Goal: Task Accomplishment & Management: Complete application form

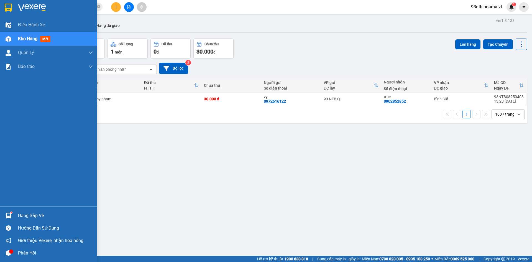
click at [28, 214] on div "Hàng sắp về" at bounding box center [55, 216] width 75 height 8
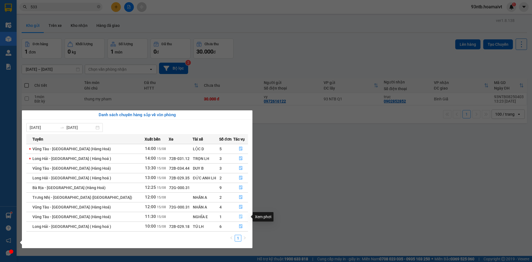
click at [239, 218] on icon "file-done" at bounding box center [241, 217] width 4 height 4
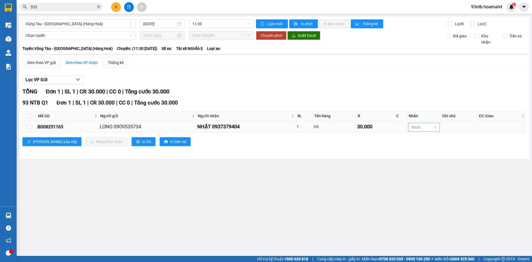
click at [422, 128] on div at bounding box center [421, 127] width 23 height 7
type input "hs"
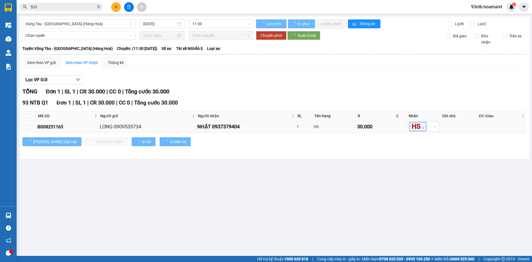
click at [27, 126] on td at bounding box center [30, 127] width 14 height 12
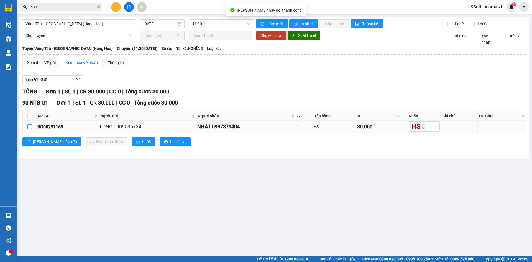
click at [30, 125] on input "checkbox" at bounding box center [29, 127] width 4 height 4
checkbox input "true"
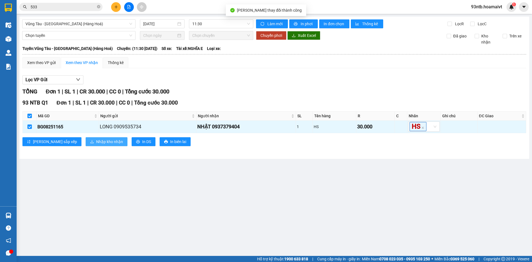
click at [96, 142] on span "Nhập kho nhận" at bounding box center [109, 142] width 27 height 6
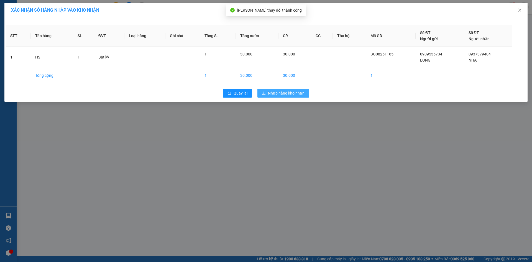
click at [281, 91] on span "Nhập hàng kho nhận" at bounding box center [286, 93] width 37 height 6
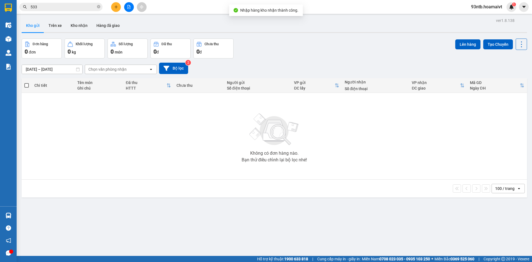
click at [96, 69] on div "Chọn văn phòng nhận" at bounding box center [107, 70] width 38 height 6
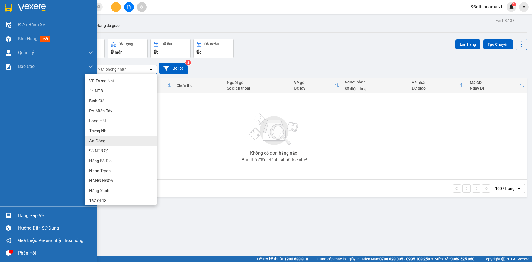
click at [33, 218] on div "Hàng sắp về" at bounding box center [55, 216] width 75 height 8
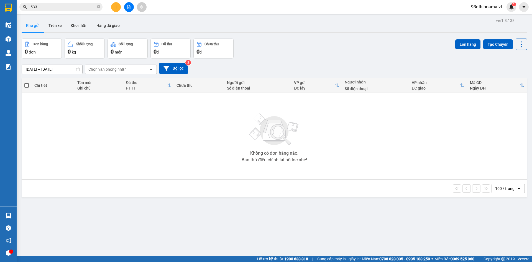
click at [177, 26] on section "Kết quả tìm kiếm ( 1003 ) Bộ lọc Tìm người gửi/nhận Thuộc VP này Mã ĐH Trạng th…" at bounding box center [266, 131] width 532 height 262
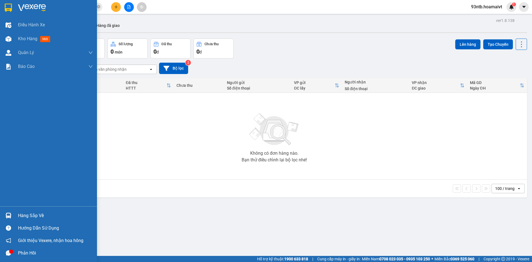
click at [31, 214] on div "Hàng sắp về" at bounding box center [55, 216] width 75 height 8
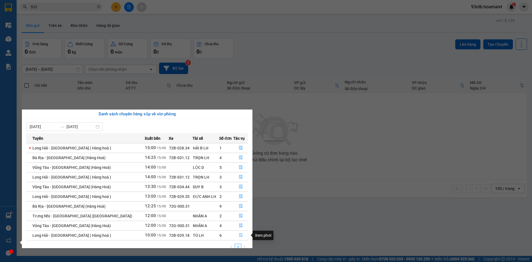
click at [239, 235] on icon "file-done" at bounding box center [241, 235] width 4 height 4
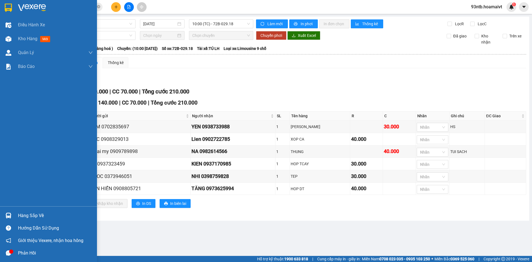
click at [28, 214] on div "Hàng sắp về" at bounding box center [55, 216] width 75 height 8
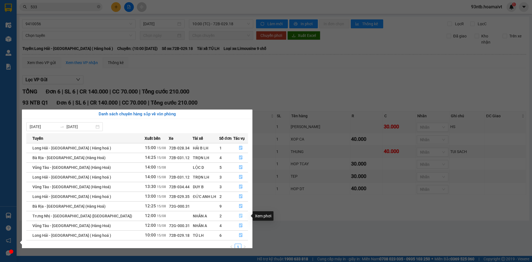
click at [240, 214] on icon "file-done" at bounding box center [240, 216] width 3 height 4
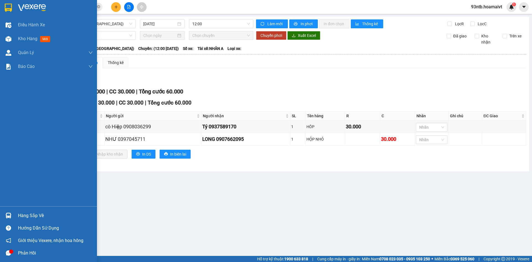
click at [21, 215] on div "Hàng sắp về" at bounding box center [55, 216] width 75 height 8
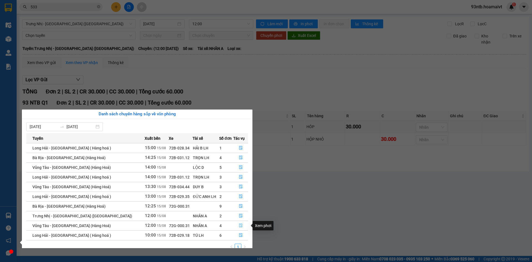
click at [240, 226] on icon "file-done" at bounding box center [240, 226] width 3 height 4
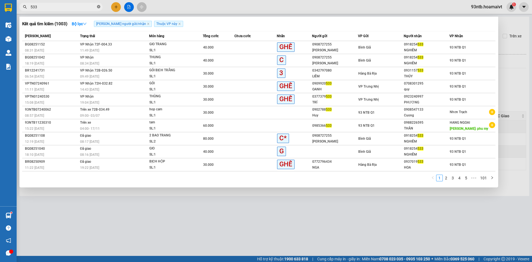
click at [99, 8] on icon "close-circle" at bounding box center [98, 6] width 3 height 3
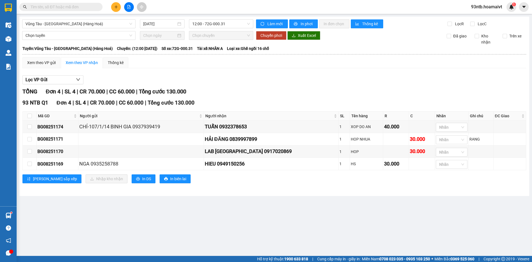
click at [85, 9] on input "text" at bounding box center [63, 7] width 65 height 6
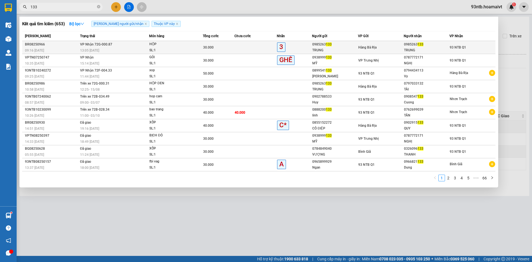
type input "133"
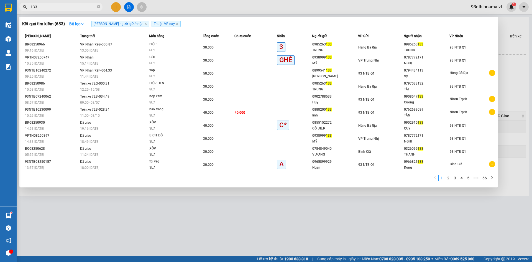
click at [91, 46] on span "VP Nhận 72G-000.87" at bounding box center [96, 44] width 32 height 4
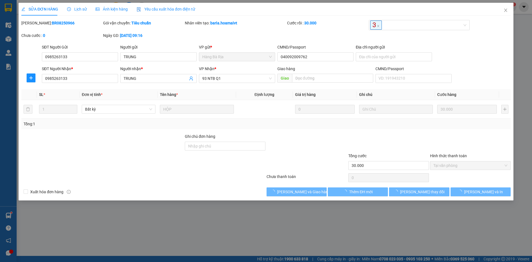
type input "0985263133"
type input "TRUNG"
type input "040092009762"
type input "0985263133"
type input "TRUNG"
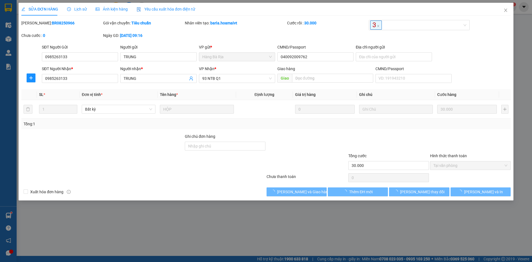
type input "30.000"
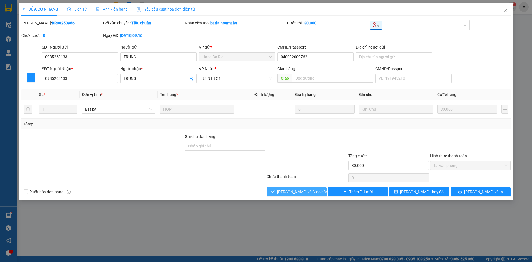
click at [285, 190] on span "[PERSON_NAME] và Giao hàng" at bounding box center [303, 192] width 53 height 6
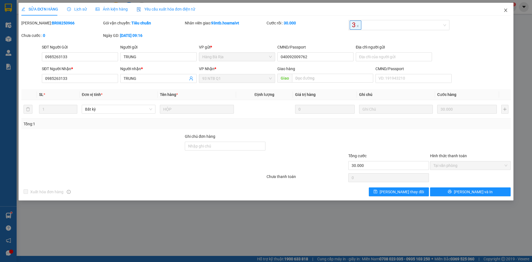
click at [507, 10] on icon "close" at bounding box center [506, 10] width 4 height 4
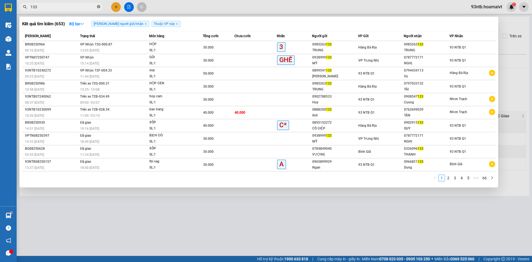
click at [98, 6] on icon "close-circle" at bounding box center [98, 6] width 3 height 3
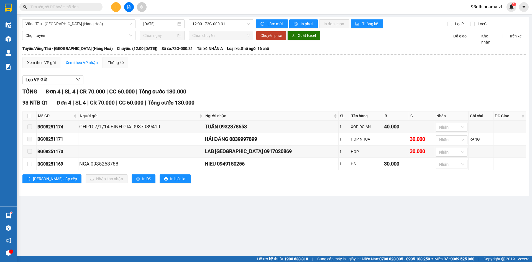
click at [87, 7] on input "text" at bounding box center [63, 7] width 65 height 6
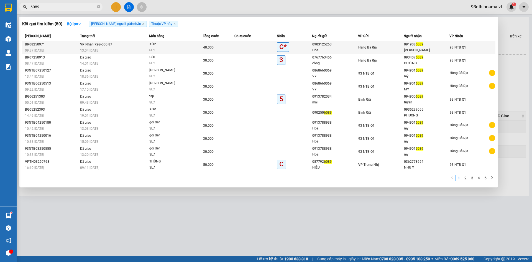
type input "6089"
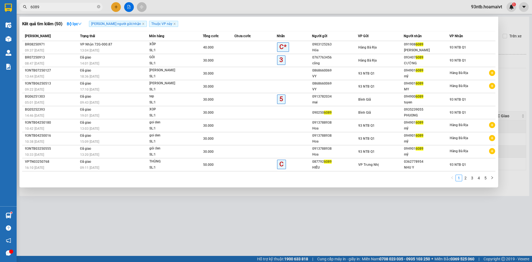
click at [94, 46] on span "VP Nhận 72G-000.87" at bounding box center [96, 44] width 32 height 4
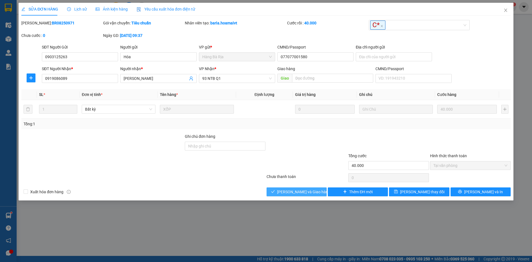
click at [311, 190] on span "[PERSON_NAME] và Giao hàng" at bounding box center [303, 192] width 53 height 6
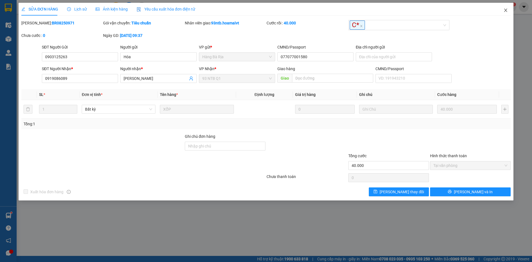
click at [507, 11] on icon "close" at bounding box center [506, 10] width 4 height 4
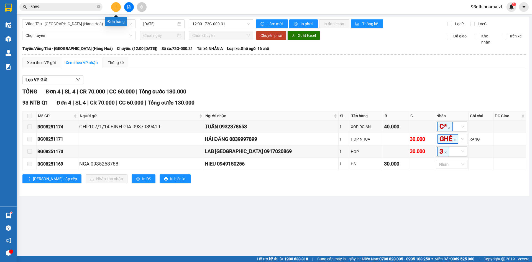
drag, startPoint x: 124, startPoint y: 6, endPoint x: 118, endPoint y: 9, distance: 6.9
click at [118, 9] on button at bounding box center [116, 7] width 10 height 10
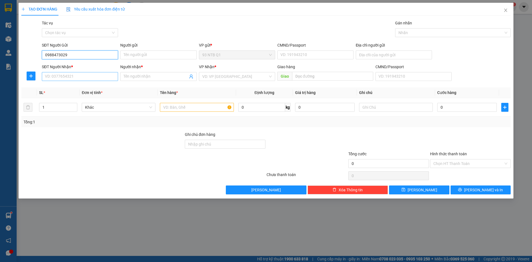
type input "0988473029"
click at [64, 76] on input "SĐT Người Nhận *" at bounding box center [80, 76] width 76 height 9
type input "0919505784"
click at [151, 75] on input "Người nhận *" at bounding box center [156, 76] width 64 height 6
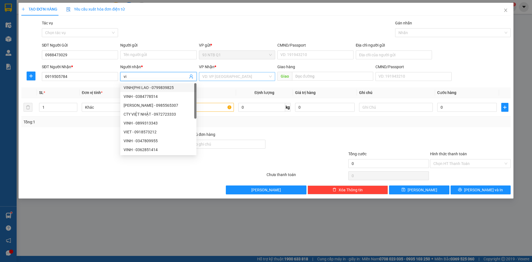
type input "vi"
click at [215, 77] on input "search" at bounding box center [235, 76] width 66 height 8
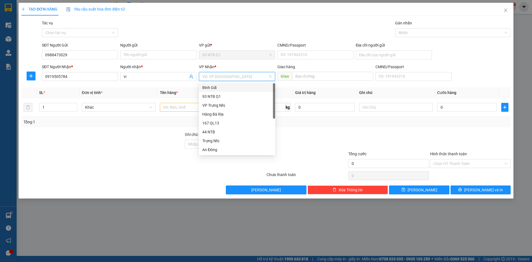
type input "b"
click at [213, 88] on div "Bình Giã" at bounding box center [237, 88] width 70 height 6
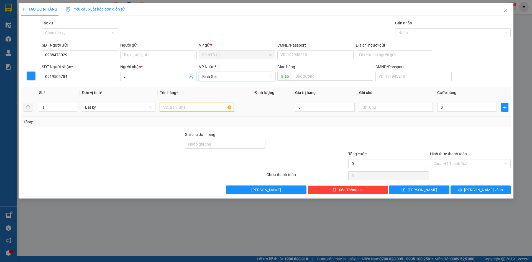
click at [179, 107] on input "text" at bounding box center [197, 107] width 74 height 9
type input "thung dai"
click at [375, 110] on input "text" at bounding box center [396, 107] width 74 height 9
type input "hoa"
click at [459, 108] on input "0" at bounding box center [468, 107] width 60 height 9
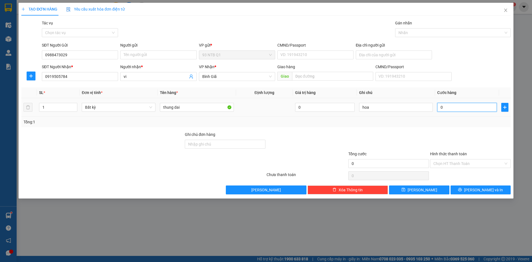
type input "004"
type input "4"
type input "0.040"
type input "40"
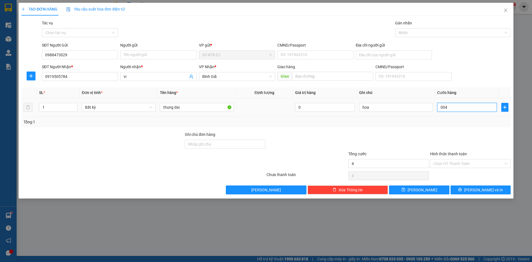
type input "40"
type input "40.000"
click at [481, 193] on button "[PERSON_NAME] và In" at bounding box center [481, 190] width 60 height 9
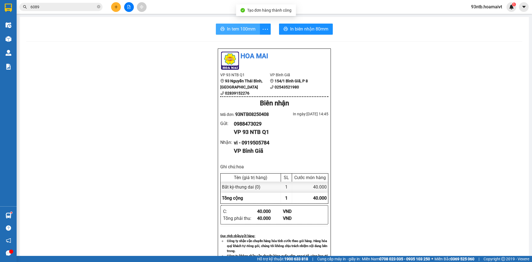
click at [246, 29] on span "In tem 100mm" at bounding box center [241, 29] width 29 height 7
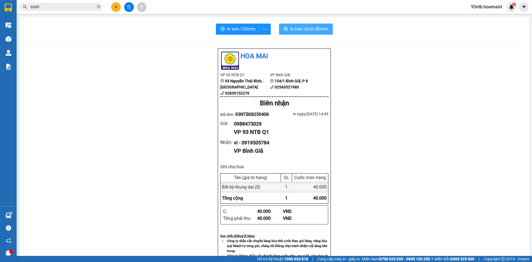
click at [300, 32] on span "In biên nhận 80mm" at bounding box center [309, 29] width 38 height 7
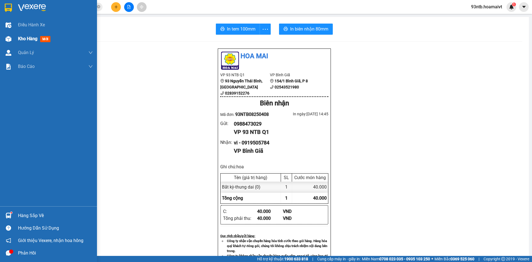
click at [29, 39] on span "Kho hàng" at bounding box center [27, 38] width 19 height 5
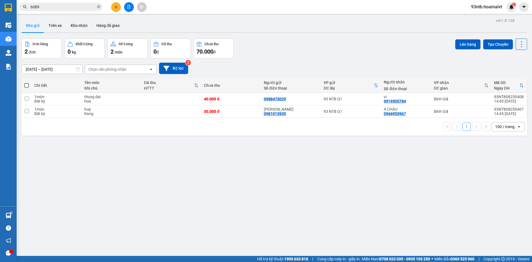
click at [24, 85] on span at bounding box center [26, 85] width 4 height 4
click at [27, 83] on input "checkbox" at bounding box center [27, 83] width 0 height 0
checkbox input "true"
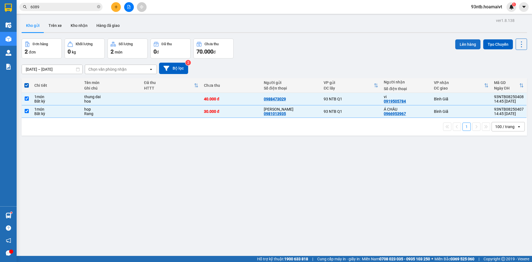
click at [462, 45] on button "Lên hàng" at bounding box center [468, 44] width 25 height 10
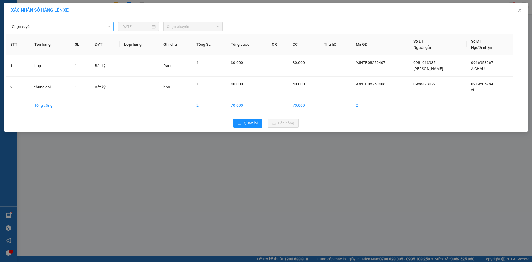
click at [80, 26] on span "Chọn tuyến" at bounding box center [61, 26] width 98 height 8
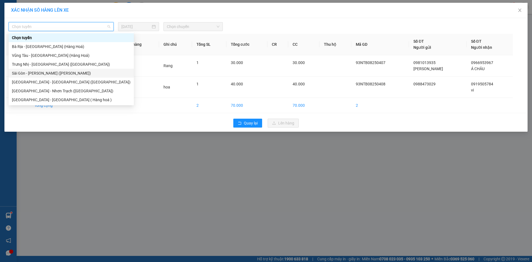
click at [42, 76] on div "Sài Gòn - [PERSON_NAME] ([PERSON_NAME])" at bounding box center [71, 73] width 119 height 6
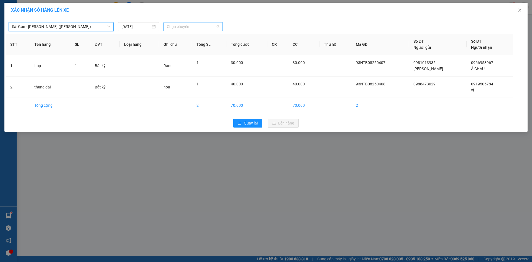
click at [214, 26] on span "Chọn chuyến" at bounding box center [193, 26] width 53 height 8
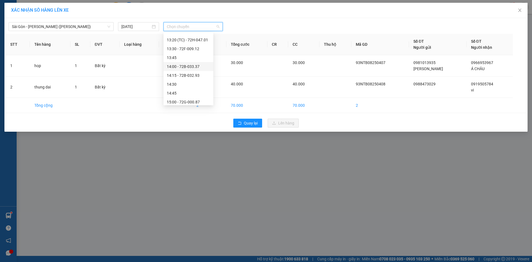
scroll to position [416, 0]
click at [177, 67] on div "14:45" at bounding box center [188, 65] width 43 height 6
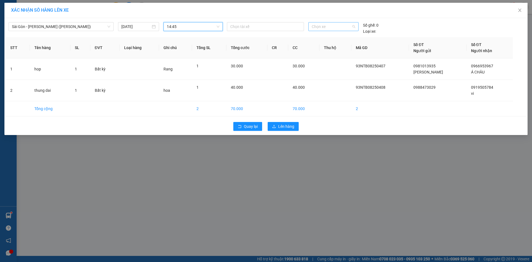
click at [328, 28] on span "Chọn xe" at bounding box center [333, 26] width 43 height 8
type input "3408"
click at [326, 40] on div "72B-034.08" at bounding box center [333, 38] width 43 height 6
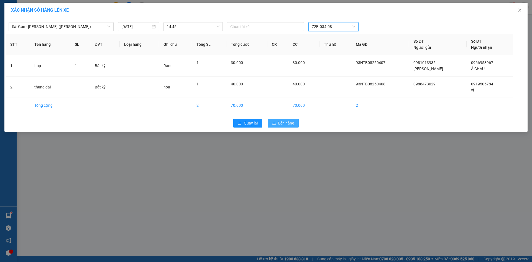
click at [273, 124] on icon "upload" at bounding box center [274, 123] width 4 height 4
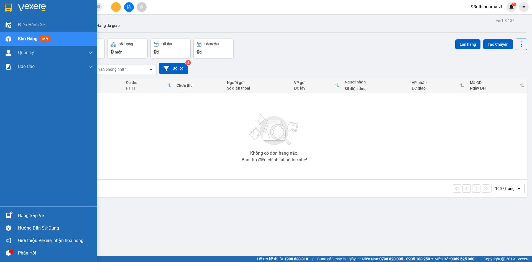
click at [24, 214] on div "Hàng sắp về" at bounding box center [55, 216] width 75 height 8
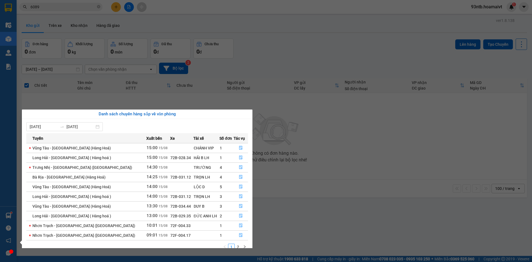
scroll to position [9, 0]
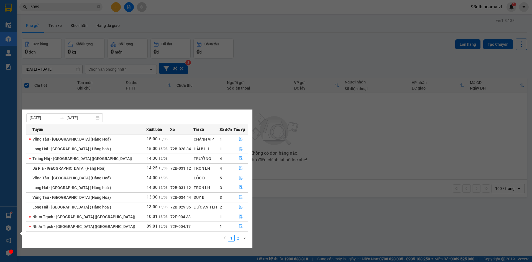
click at [240, 237] on link "2" at bounding box center [238, 238] width 6 height 6
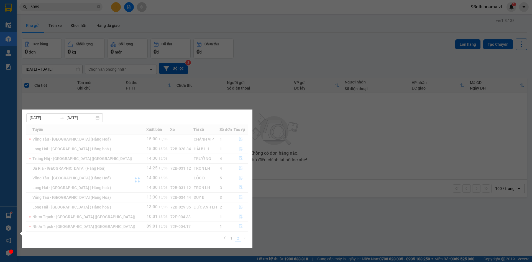
scroll to position [0, 0]
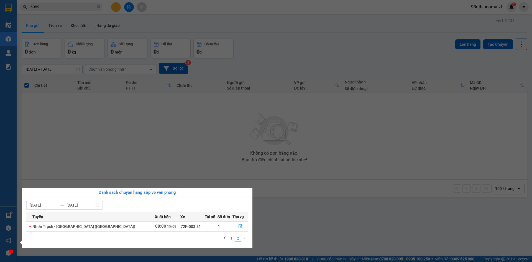
click at [233, 237] on link "1" at bounding box center [231, 238] width 6 height 6
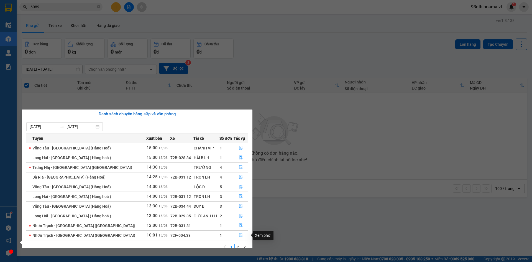
click at [239, 234] on icon "file-done" at bounding box center [241, 235] width 4 height 4
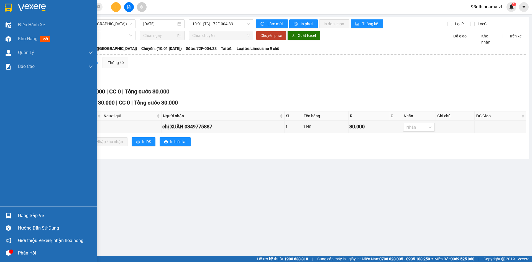
click at [25, 215] on div "Hàng sắp về" at bounding box center [55, 216] width 75 height 8
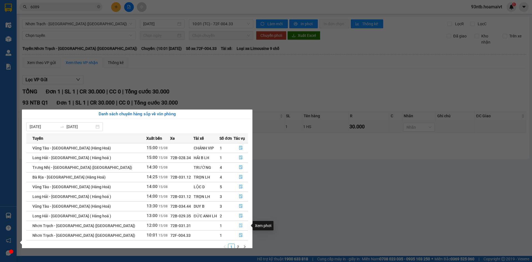
click at [240, 225] on icon "file-done" at bounding box center [240, 226] width 3 height 4
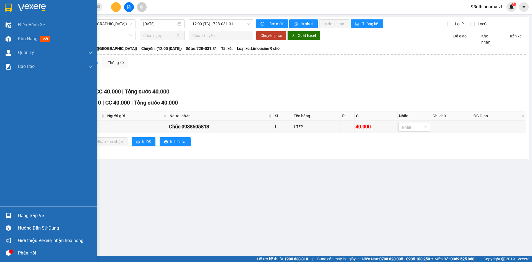
click at [24, 215] on div "Hàng sắp về" at bounding box center [55, 216] width 75 height 8
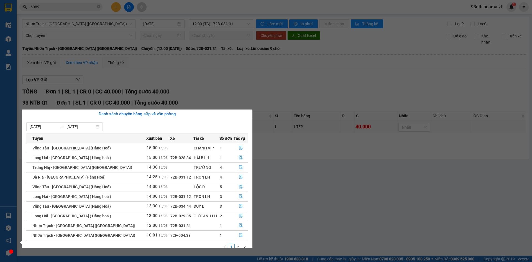
click at [377, 183] on section "Kết quả tìm kiếm ( 50 ) Bộ lọc Tìm người gửi/nhận Thuộc VP này Mã ĐH Trạng thái…" at bounding box center [266, 131] width 532 height 262
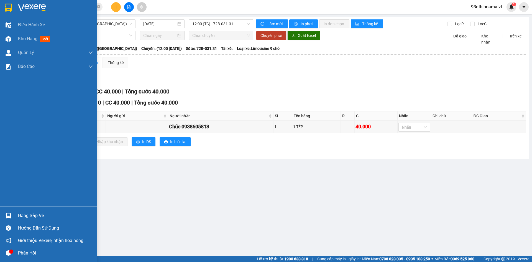
click at [21, 217] on div "Hàng sắp về" at bounding box center [55, 216] width 75 height 8
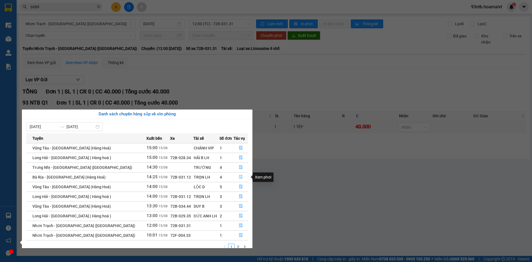
click at [239, 177] on icon "file-done" at bounding box center [241, 177] width 4 height 4
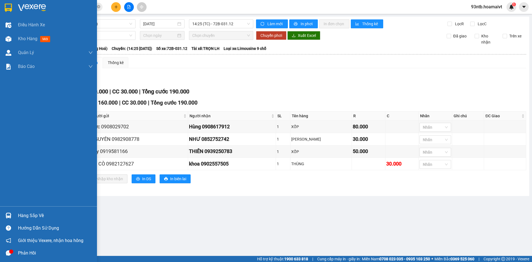
click at [22, 215] on div "Hàng sắp về" at bounding box center [55, 216] width 75 height 8
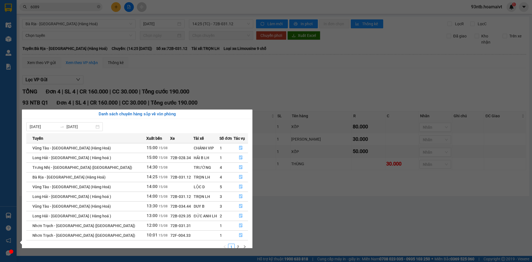
click at [308, 70] on section "Kết quả tìm kiếm ( 50 ) Bộ lọc Tìm người gửi/nhận Thuộc VP này Mã ĐH Trạng thái…" at bounding box center [266, 131] width 532 height 262
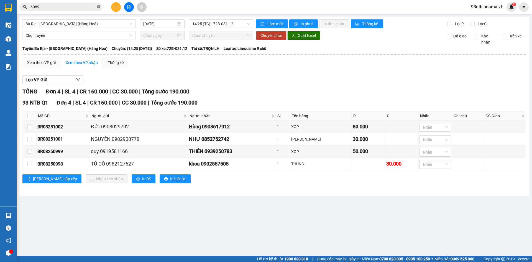
click at [97, 7] on icon "close-circle" at bounding box center [98, 6] width 3 height 3
click at [70, 8] on input "text" at bounding box center [63, 7] width 65 height 6
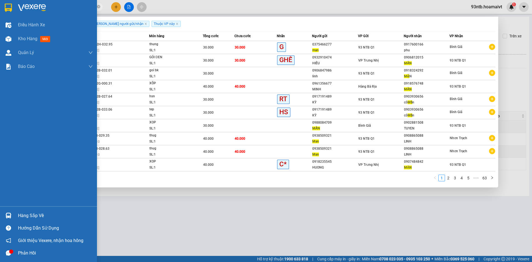
type input "man"
click at [23, 215] on div "Hàng sắp về" at bounding box center [55, 216] width 75 height 8
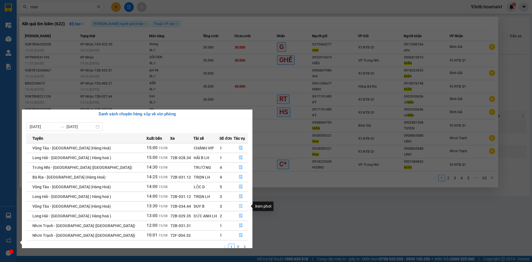
click at [239, 205] on icon "file-done" at bounding box center [241, 206] width 4 height 4
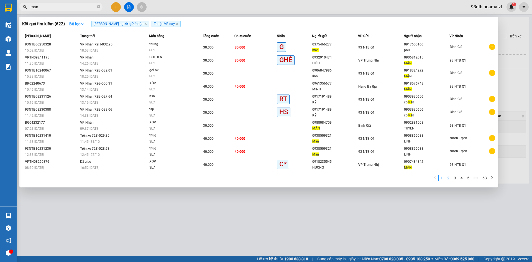
click at [450, 180] on link "2" at bounding box center [449, 178] width 6 height 6
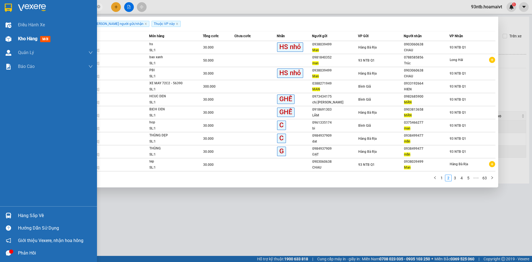
click at [26, 37] on span "Kho hàng" at bounding box center [27, 38] width 19 height 5
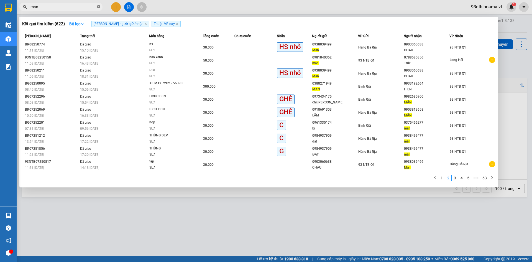
click at [98, 7] on icon "close-circle" at bounding box center [98, 6] width 3 height 3
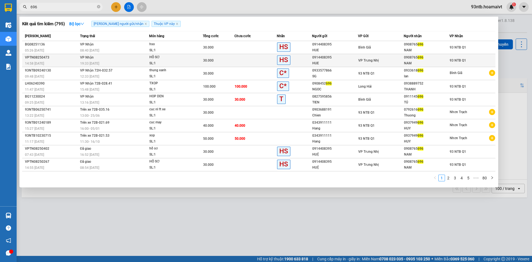
type input "696"
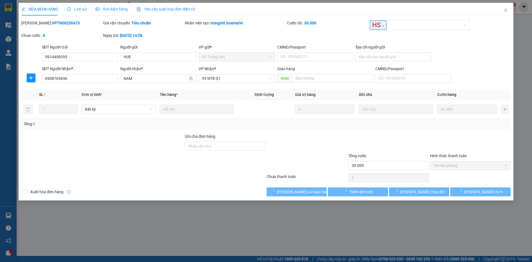
type input "0914408395"
type input "HUE"
type input "0908765696"
type input "NAM"
type input "30.000"
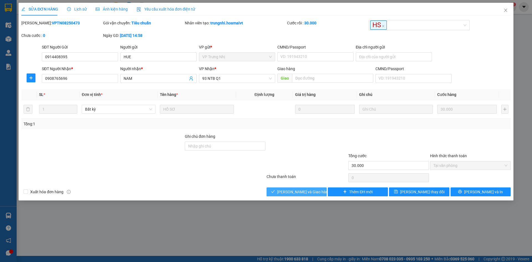
click at [291, 191] on span "[PERSON_NAME] và Giao hàng" at bounding box center [303, 192] width 53 height 6
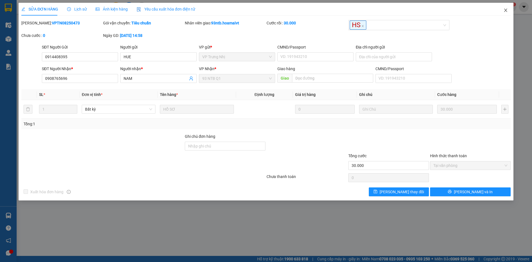
click at [505, 10] on icon "close" at bounding box center [506, 10] width 4 height 4
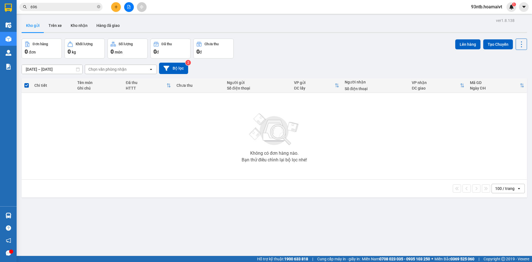
click at [83, 8] on input "696" at bounding box center [63, 7] width 65 height 6
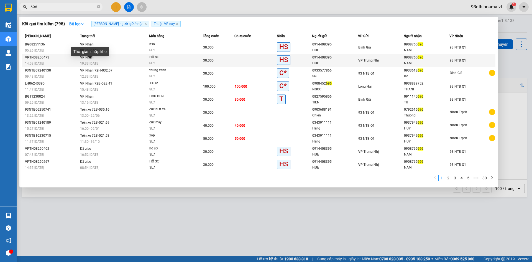
click at [98, 62] on span "19:33 - 14/08" at bounding box center [89, 64] width 19 height 4
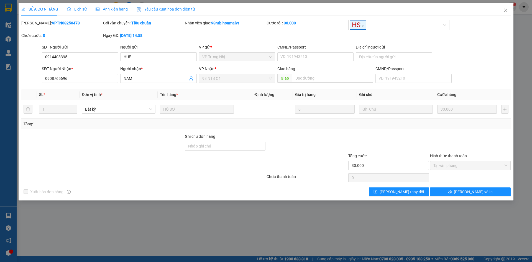
type input "0914408395"
type input "HUE"
type input "0908765696"
type input "NAM"
type input "30.000"
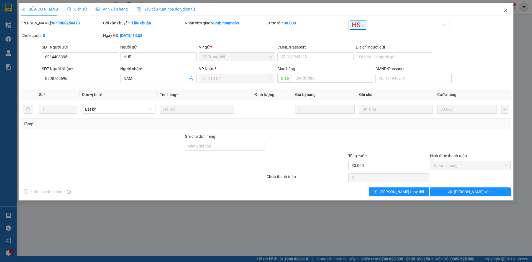
click at [507, 11] on icon "close" at bounding box center [506, 10] width 4 height 4
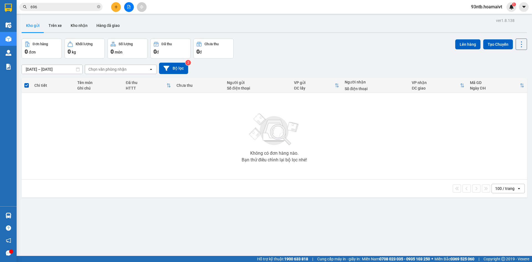
click at [46, 10] on input "696" at bounding box center [63, 7] width 65 height 6
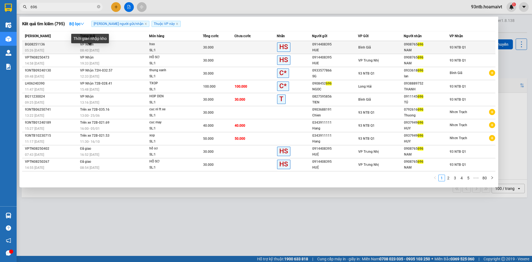
click at [84, 50] on span "08:40 - 15/08" at bounding box center [89, 51] width 19 height 4
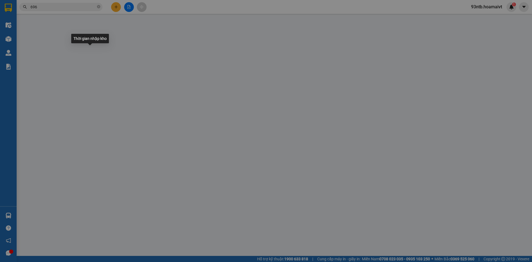
type input "0914408395"
type input "HUE"
type input "0908765696"
type input "NAM"
type input "30.000"
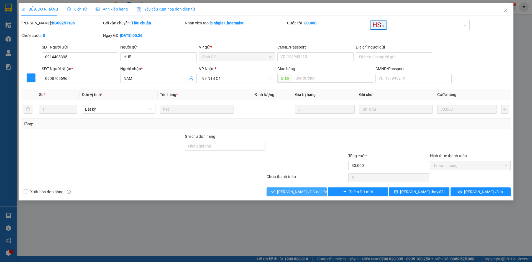
click at [312, 191] on span "[PERSON_NAME] và Giao hàng" at bounding box center [303, 192] width 53 height 6
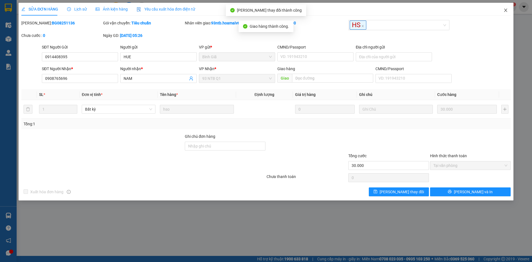
drag, startPoint x: 506, startPoint y: 9, endPoint x: 501, endPoint y: 10, distance: 4.8
click at [506, 9] on icon "close" at bounding box center [506, 10] width 4 height 4
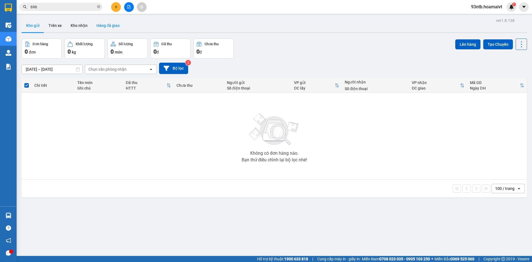
click at [105, 24] on button "Hàng đã giao" at bounding box center [108, 25] width 32 height 13
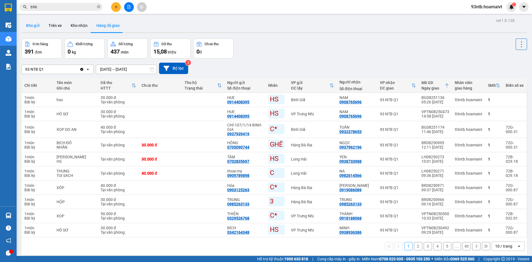
click at [35, 27] on button "Kho gửi" at bounding box center [33, 25] width 22 height 13
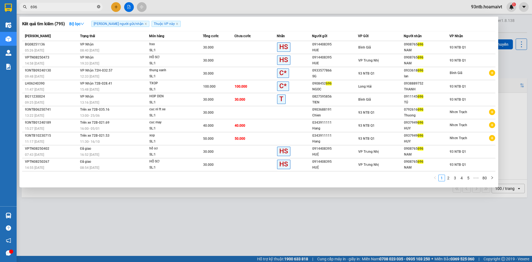
click at [98, 7] on icon "close-circle" at bounding box center [98, 6] width 3 height 3
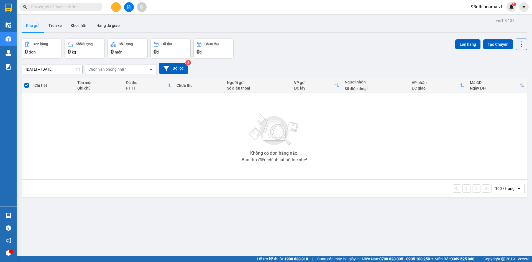
click at [77, 7] on input "text" at bounding box center [63, 7] width 65 height 6
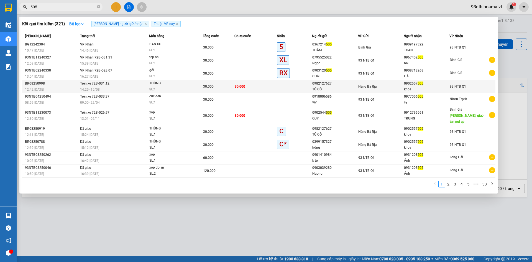
type input "505"
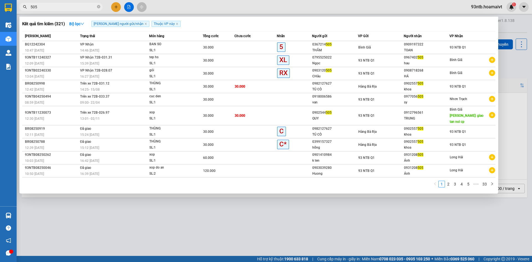
click at [92, 88] on span "14:25 - 15/08" at bounding box center [90, 90] width 20 height 4
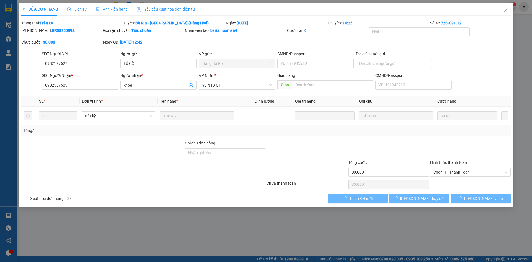
type input "0982127627"
type input "TÚ CÒ"
type input "0902557505"
type input "khoa"
type input "30.000"
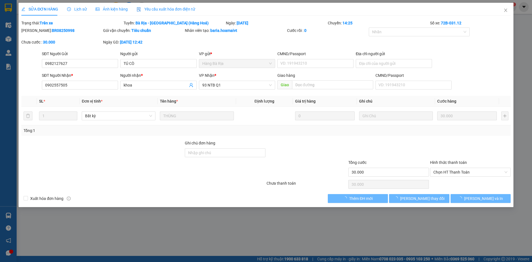
type input "30.000"
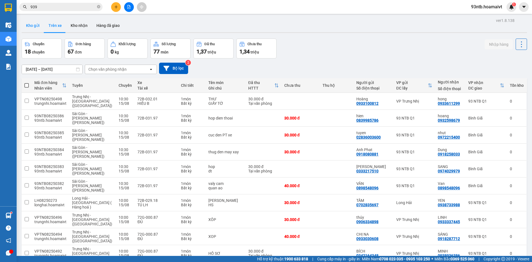
click at [31, 27] on button "Kho gửi" at bounding box center [33, 25] width 22 height 13
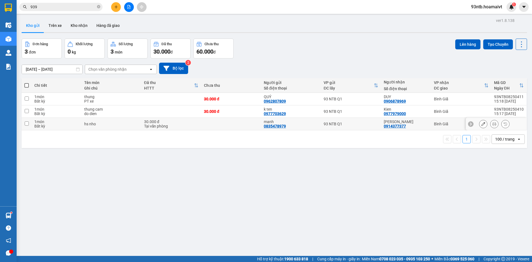
click at [423, 125] on div "luan 0914377377" at bounding box center [406, 124] width 45 height 9
checkbox input "true"
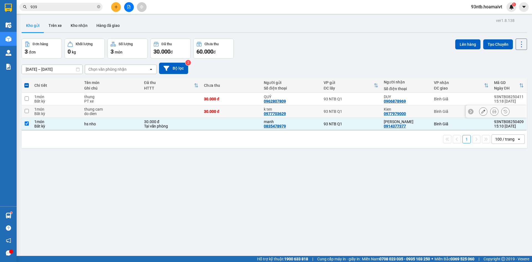
click at [426, 112] on div "Kien 0977979000" at bounding box center [406, 111] width 45 height 9
checkbox input "true"
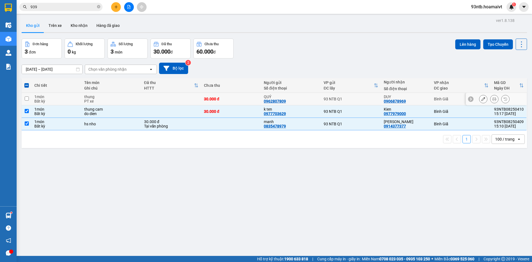
click at [423, 99] on div "DUY 0906878969" at bounding box center [406, 99] width 45 height 9
checkbox input "true"
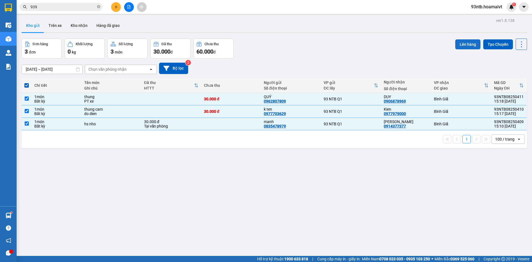
click at [461, 44] on button "Lên hàng" at bounding box center [468, 44] width 25 height 10
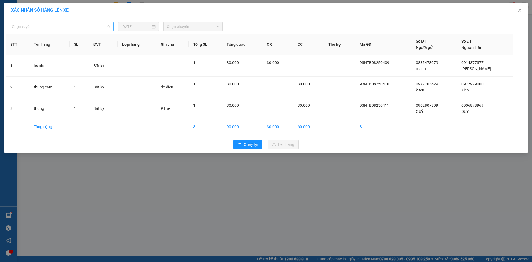
click at [34, 28] on span "Chọn tuyến" at bounding box center [61, 26] width 98 height 8
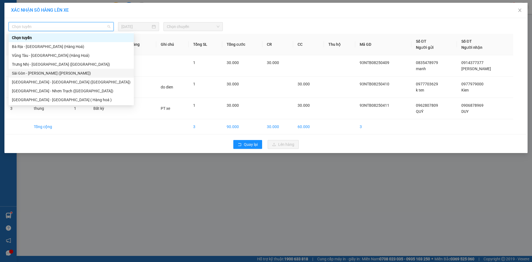
click at [38, 73] on div "Sài Gòn - [PERSON_NAME] ([PERSON_NAME])" at bounding box center [71, 73] width 119 height 6
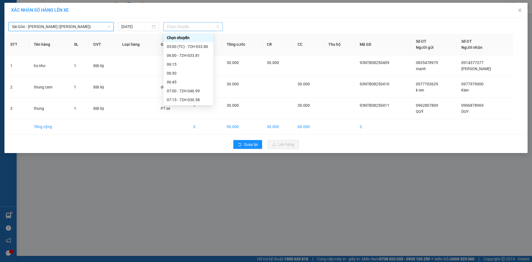
click at [171, 27] on span "Chọn chuyến" at bounding box center [193, 26] width 53 height 8
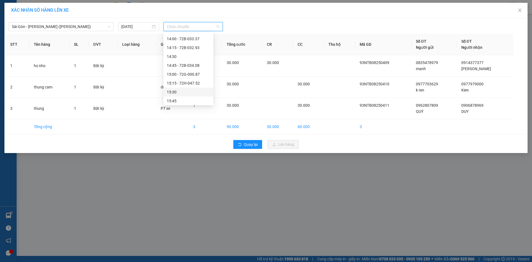
click at [180, 92] on div "15:30" at bounding box center [188, 92] width 43 height 6
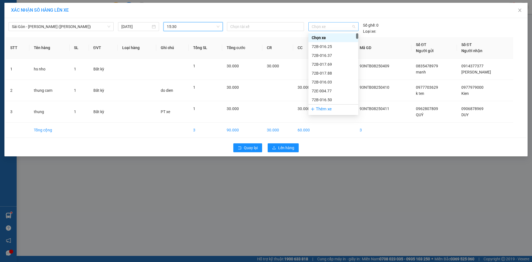
click at [327, 27] on span "Chọn xe" at bounding box center [333, 26] width 43 height 8
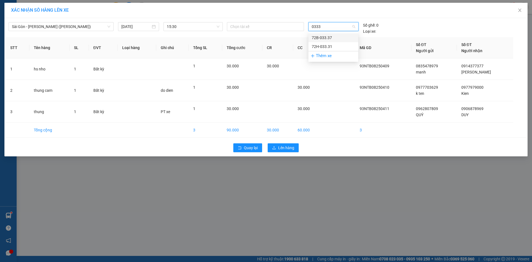
type input "03331"
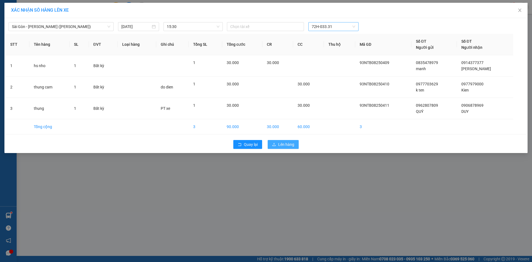
click at [282, 143] on span "Lên hàng" at bounding box center [286, 144] width 16 height 6
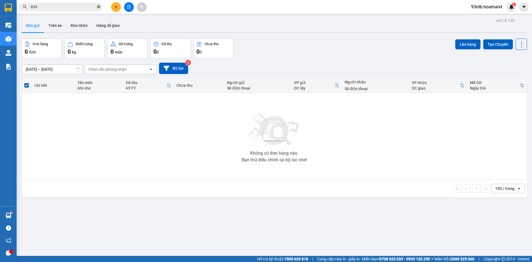
click at [99, 7] on icon "close-circle" at bounding box center [98, 6] width 3 height 3
click at [115, 8] on icon "plus" at bounding box center [116, 7] width 4 height 4
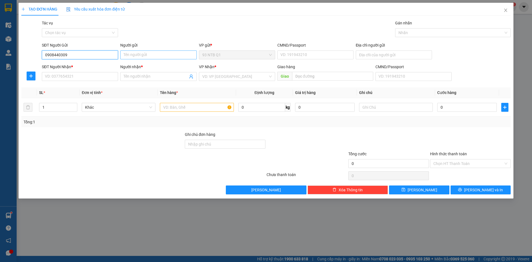
type input "0908440309"
click at [131, 55] on input "Người gửi" at bounding box center [158, 54] width 76 height 9
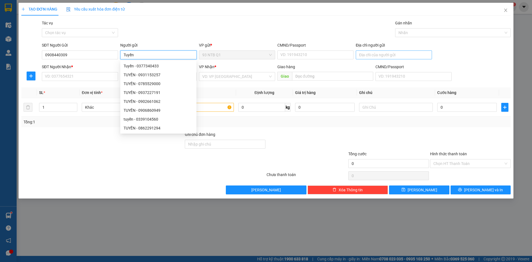
type input "Tuyền"
click at [367, 54] on input "Địa chỉ người gửi" at bounding box center [394, 54] width 76 height 9
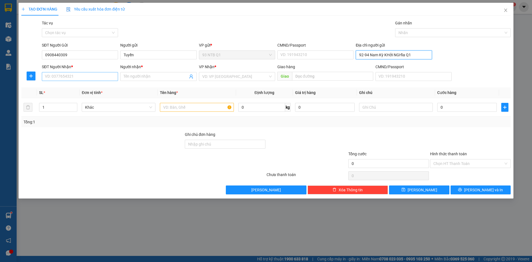
type input "92-94 Nam Kỳ KHởi NGHĩa Q1"
click at [59, 80] on input "SĐT Người Nhận *" at bounding box center [80, 76] width 76 height 9
type input "0938679898"
click at [131, 78] on input "Người nhận *" at bounding box center [156, 76] width 64 height 6
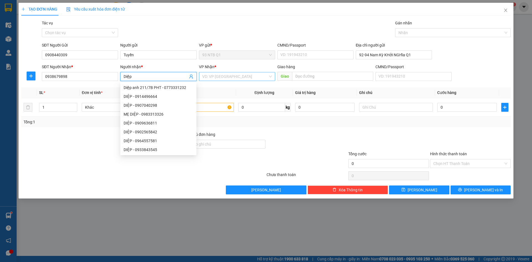
type input "Diệp"
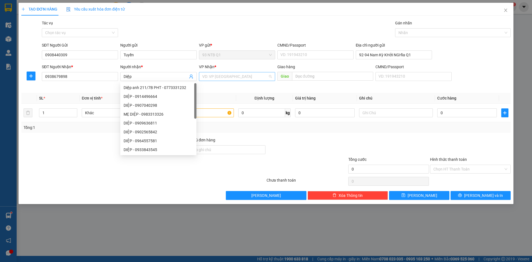
click at [232, 78] on input "search" at bounding box center [235, 76] width 66 height 8
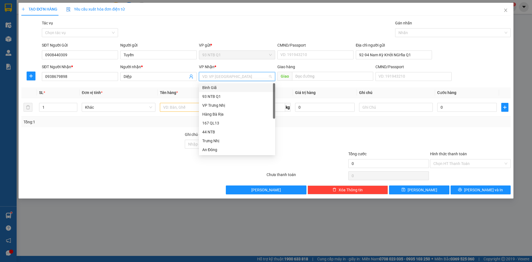
click at [233, 88] on div "Bình Giã" at bounding box center [237, 88] width 70 height 6
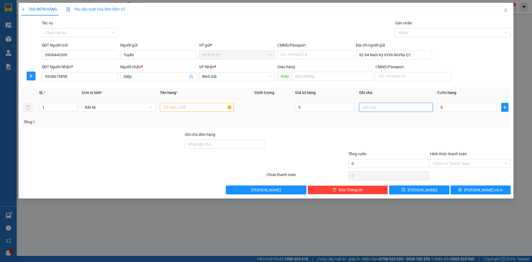
click at [366, 106] on input "text" at bounding box center [396, 107] width 74 height 9
type input "GTN"
click at [441, 110] on input "0" at bounding box center [468, 107] width 60 height 9
type input "003"
type input "3"
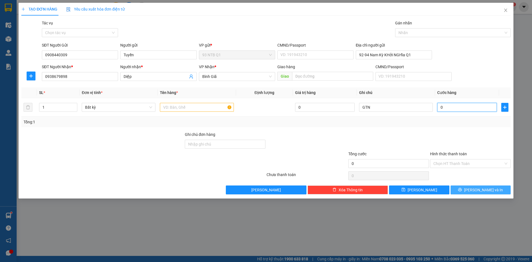
type input "3"
type input "0.030"
type input "30"
type input "003"
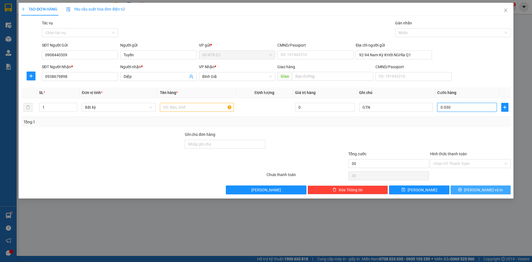
type input "3"
type input "00"
type input "0"
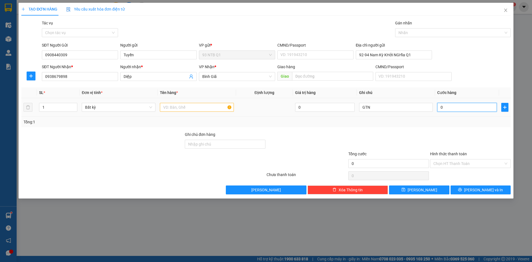
click at [441, 110] on input "0" at bounding box center [468, 107] width 60 height 9
type input "30"
type input "30.000"
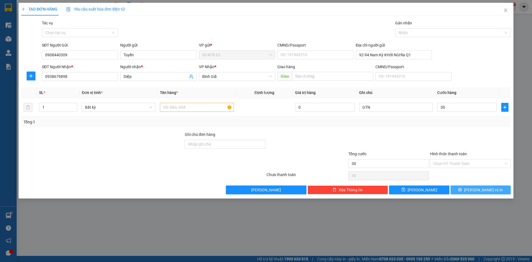
type input "30.000"
click at [482, 190] on span "[PERSON_NAME] và In" at bounding box center [483, 190] width 39 height 6
click at [488, 190] on span "[PERSON_NAME] và In" at bounding box center [483, 190] width 39 height 6
click at [480, 190] on span "[PERSON_NAME] và In" at bounding box center [483, 190] width 39 height 6
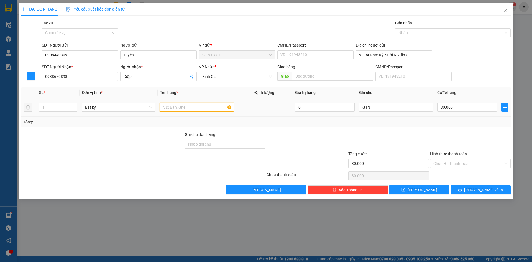
drag, startPoint x: 173, startPoint y: 106, endPoint x: 173, endPoint y: 110, distance: 3.1
click at [173, 108] on input "text" at bounding box center [197, 107] width 74 height 9
type input "thùng"
click at [466, 189] on button "[PERSON_NAME] và In" at bounding box center [481, 190] width 60 height 9
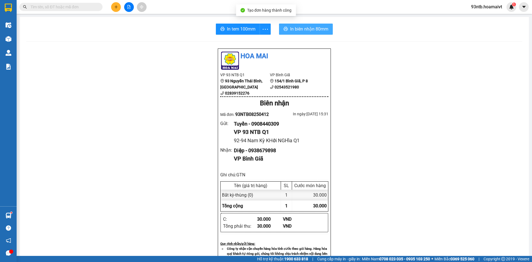
click at [302, 28] on span "In biên nhận 80mm" at bounding box center [309, 29] width 38 height 7
click at [68, 7] on input "text" at bounding box center [63, 7] width 65 height 6
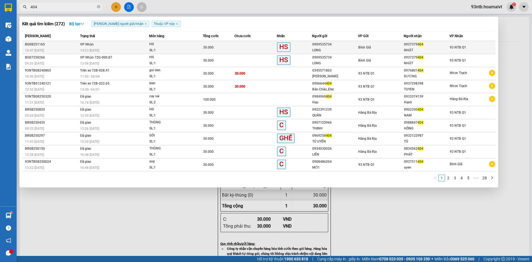
type input "404"
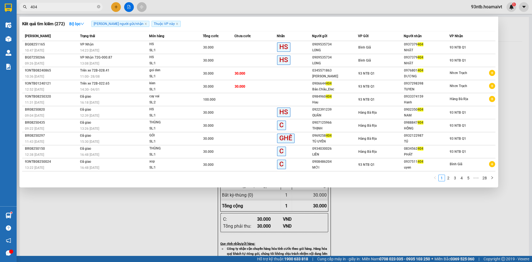
click at [246, 46] on td at bounding box center [256, 47] width 42 height 13
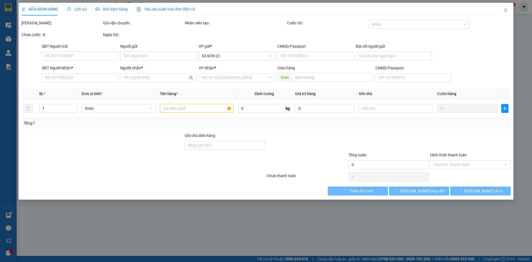
type input "0909535734"
type input "LONG"
type input "0937379404"
type input "NHẬT"
type input "30.000"
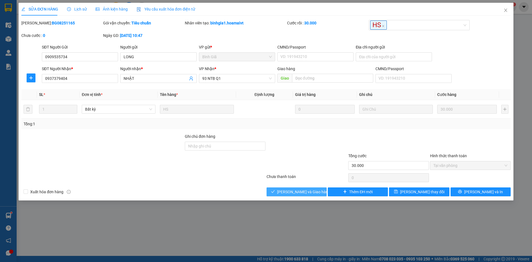
click at [301, 193] on span "[PERSON_NAME] và Giao hàng" at bounding box center [303, 192] width 53 height 6
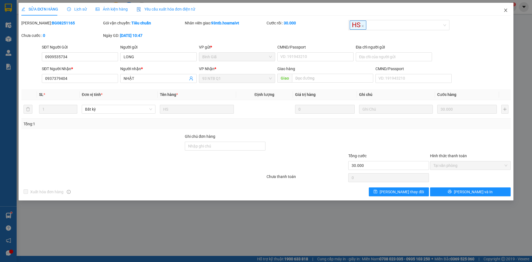
click at [507, 12] on icon "close" at bounding box center [505, 10] width 3 height 3
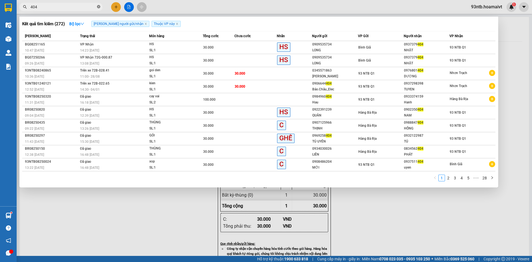
click at [98, 6] on icon "close-circle" at bounding box center [98, 6] width 3 height 3
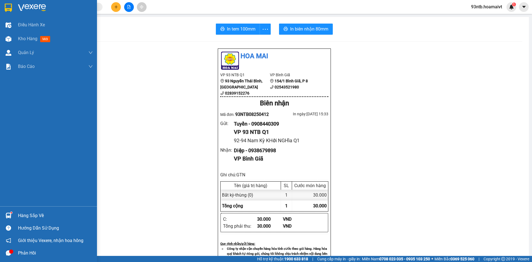
click at [30, 216] on div "Hàng sắp về" at bounding box center [55, 216] width 75 height 8
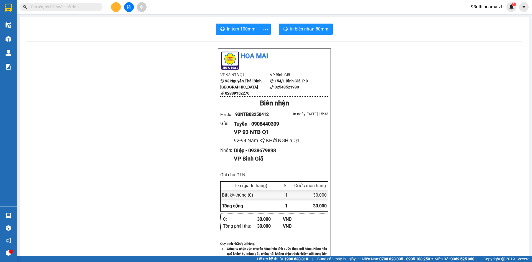
click at [80, 55] on section "Kết quả tìm kiếm ( 272 ) Bộ lọc Tìm người gửi/nhận Thuộc VP này Mã ĐH Trạng thá…" at bounding box center [266, 131] width 532 height 262
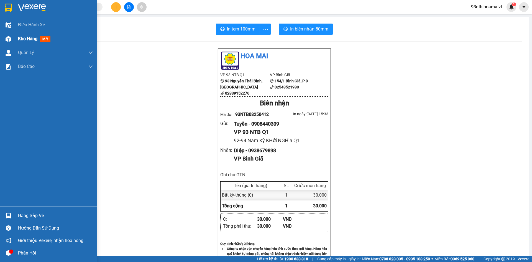
click at [32, 40] on span "Kho hàng" at bounding box center [27, 38] width 19 height 5
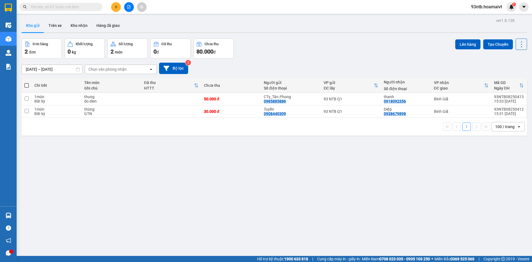
click at [26, 87] on span at bounding box center [26, 85] width 4 height 4
click at [27, 83] on input "checkbox" at bounding box center [27, 83] width 0 height 0
checkbox input "true"
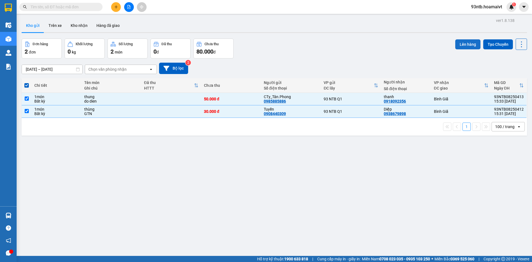
click at [465, 45] on button "Lên hàng" at bounding box center [468, 44] width 25 height 10
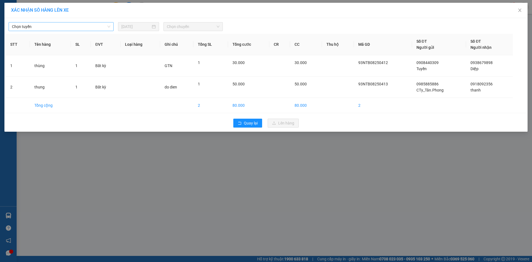
click at [55, 29] on span "Chọn tuyến" at bounding box center [61, 26] width 98 height 8
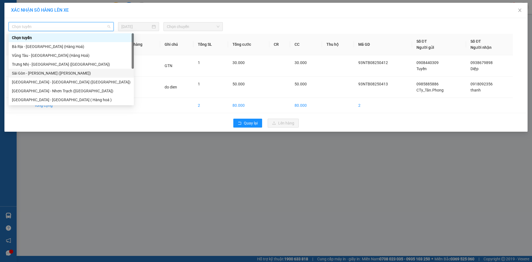
click at [35, 73] on div "Sài Gòn - [PERSON_NAME] ([PERSON_NAME])" at bounding box center [71, 73] width 119 height 6
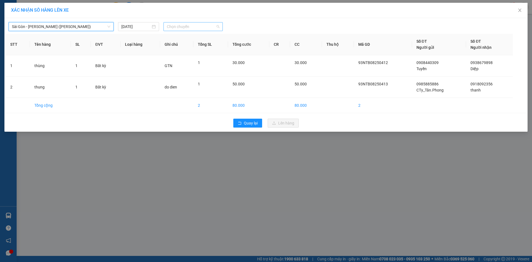
click at [199, 25] on span "Chọn chuyến" at bounding box center [193, 26] width 53 height 8
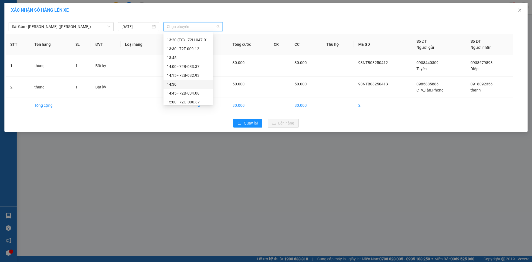
scroll to position [471, 0]
click at [177, 46] on div "15:45" at bounding box center [188, 45] width 43 height 6
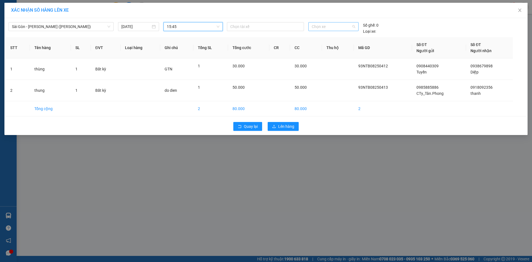
click at [327, 25] on span "Chọn xe" at bounding box center [333, 26] width 43 height 8
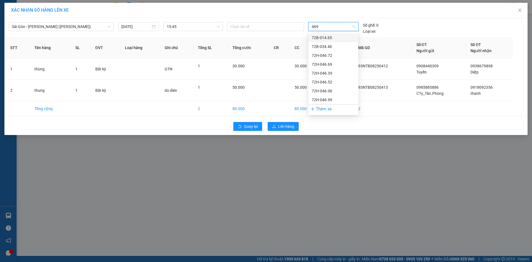
type input "4699"
click at [332, 35] on div "72H-046.99" at bounding box center [333, 38] width 43 height 6
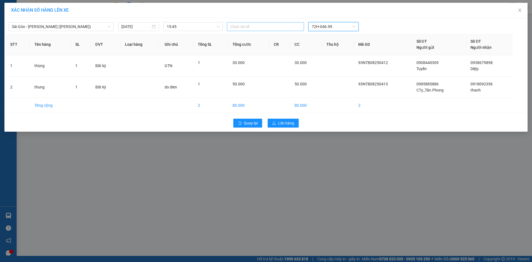
click at [249, 28] on div at bounding box center [265, 26] width 74 height 7
type input "dung"
click at [234, 49] on div "DŨNG G" at bounding box center [268, 47] width 77 height 6
click at [258, 25] on div "DŨNG G" at bounding box center [265, 27] width 74 height 8
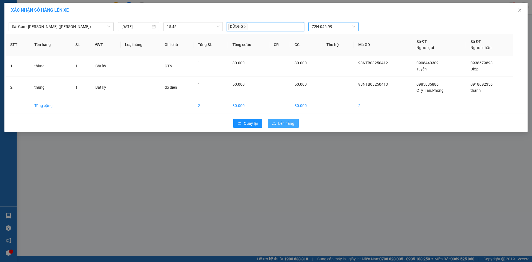
click at [289, 127] on button "Lên hàng" at bounding box center [283, 123] width 31 height 9
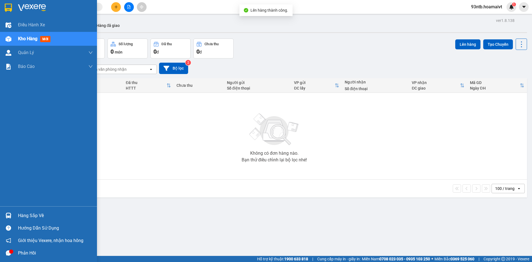
click at [23, 213] on div "Hàng sắp về" at bounding box center [55, 216] width 75 height 8
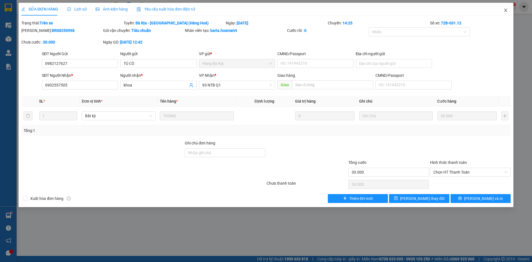
click at [506, 12] on icon "close" at bounding box center [506, 10] width 4 height 4
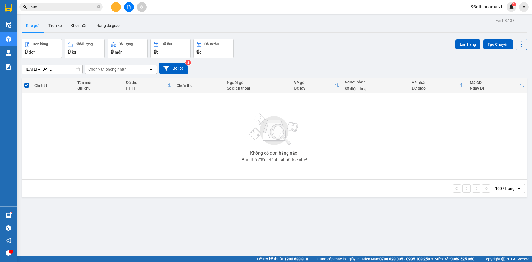
click at [31, 214] on div "ver 1.8.138 Kho gửi Trên xe Kho nhận Hàng đã giao Đơn hàng 0 đơn Khối lượng 0 k…" at bounding box center [274, 148] width 510 height 262
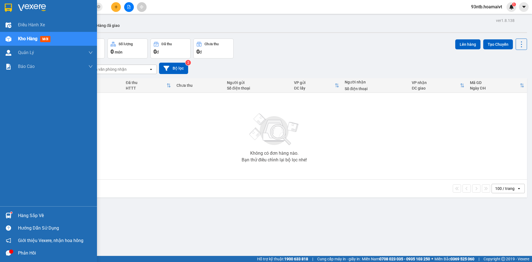
click at [27, 215] on div "Hàng sắp về" at bounding box center [55, 216] width 75 height 8
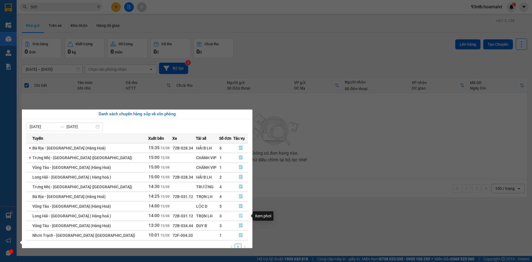
click at [239, 214] on icon "file-done" at bounding box center [241, 216] width 4 height 4
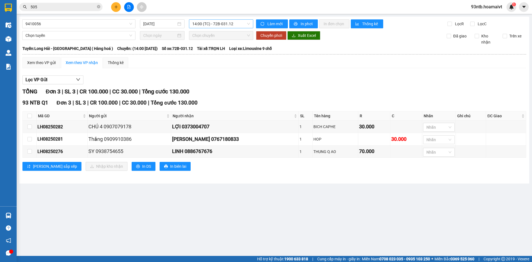
click at [200, 25] on span "14:00 (TC) - 72B-031.12" at bounding box center [221, 24] width 58 height 8
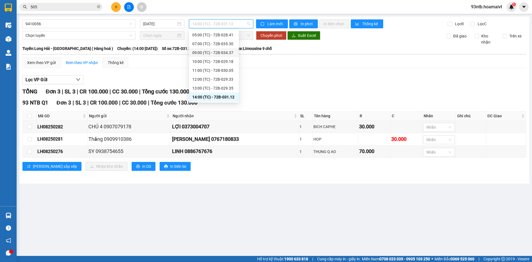
scroll to position [18, 0]
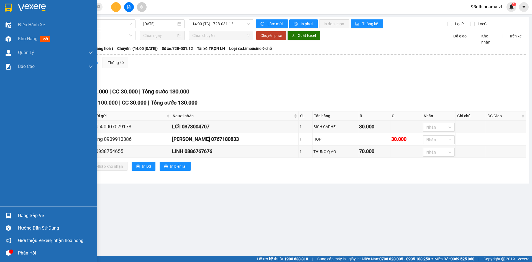
click at [27, 212] on div "Hàng sắp về" at bounding box center [55, 216] width 75 height 8
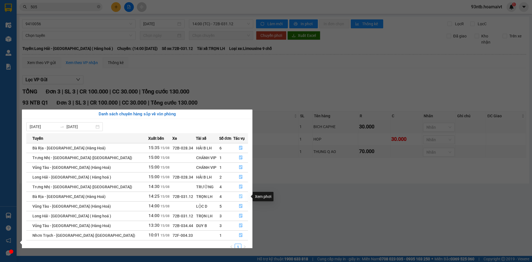
click at [239, 197] on icon "file-done" at bounding box center [240, 197] width 3 height 4
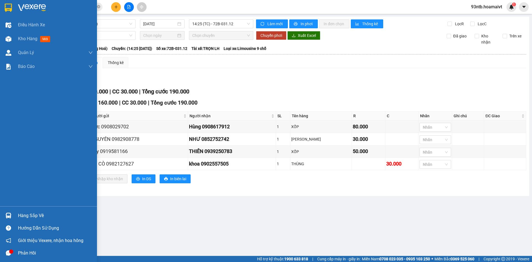
click at [29, 214] on div "Hàng sắp về" at bounding box center [55, 216] width 75 height 8
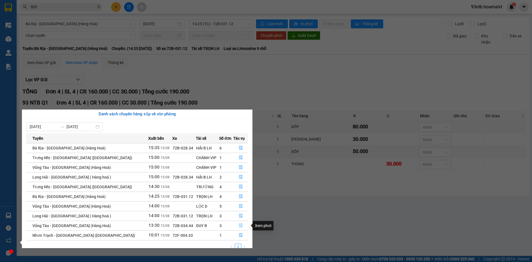
click at [240, 227] on icon "file-done" at bounding box center [241, 225] width 4 height 4
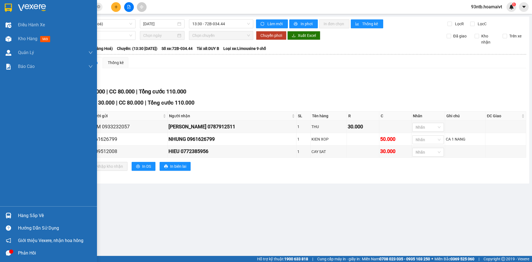
click at [40, 217] on div "Hàng sắp về" at bounding box center [55, 216] width 75 height 8
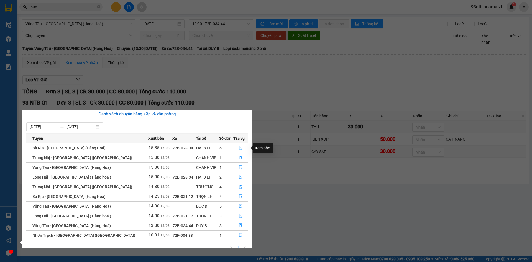
click at [239, 148] on icon "file-done" at bounding box center [240, 148] width 3 height 4
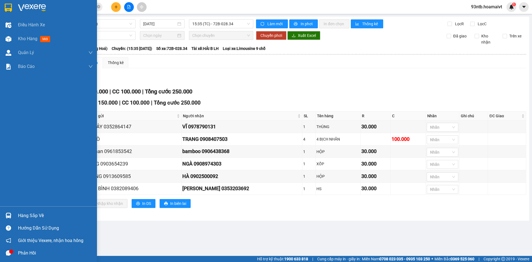
click at [39, 214] on div "Hàng sắp về" at bounding box center [55, 216] width 75 height 8
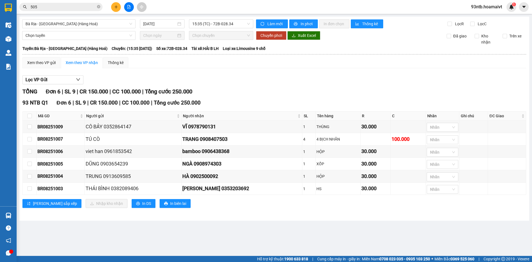
click at [117, 7] on section "Kết quả tìm kiếm ( 321 ) Bộ lọc Tìm người gửi/nhận Thuộc VP này Mã ĐH Trạng thá…" at bounding box center [266, 131] width 532 height 262
click at [117, 7] on icon "plus" at bounding box center [116, 7] width 3 height 0
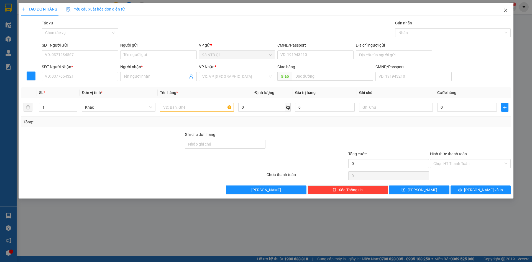
click at [506, 9] on icon "close" at bounding box center [506, 10] width 4 height 4
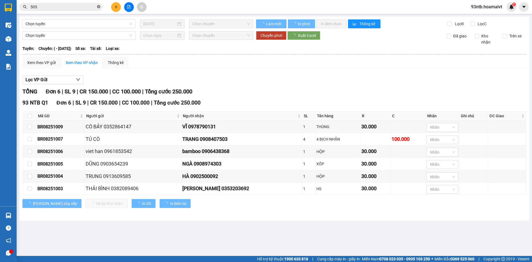
click at [98, 7] on icon "close-circle" at bounding box center [98, 6] width 3 height 3
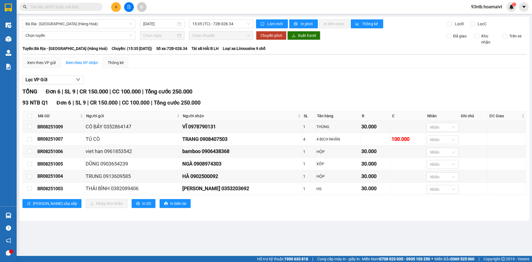
click at [70, 9] on input "text" at bounding box center [63, 7] width 65 height 6
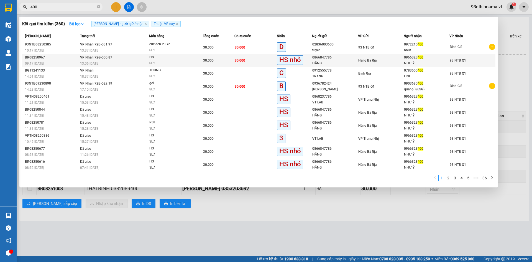
type input "400"
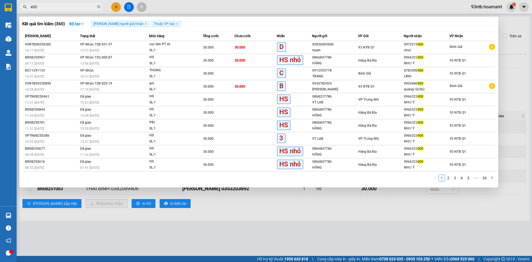
click at [114, 62] on div "13:06 - 15/08" at bounding box center [114, 63] width 69 height 6
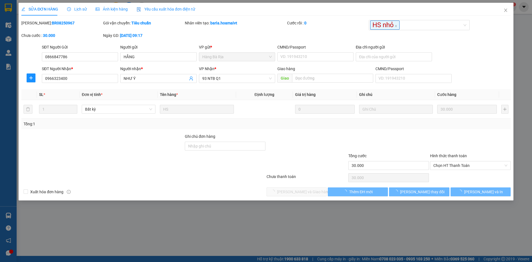
type input "0866847786"
type input "HẰNG"
type input "0966323400"
type input "NHƯ Ý"
type input "30.000"
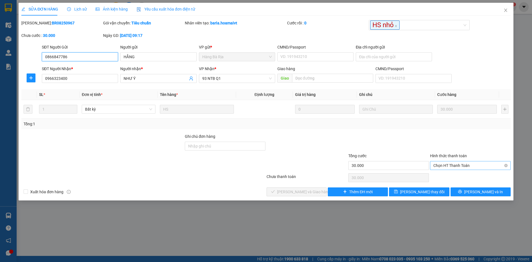
click at [472, 164] on span "Chọn HT Thanh Toán" at bounding box center [471, 165] width 74 height 8
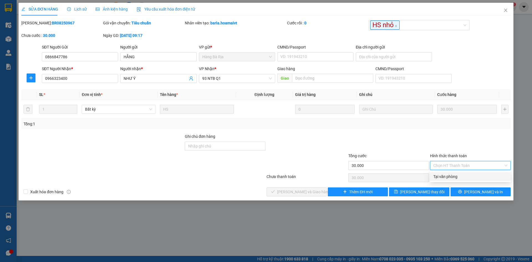
click at [464, 176] on div "Tại văn phòng" at bounding box center [471, 177] width 74 height 6
type input "0"
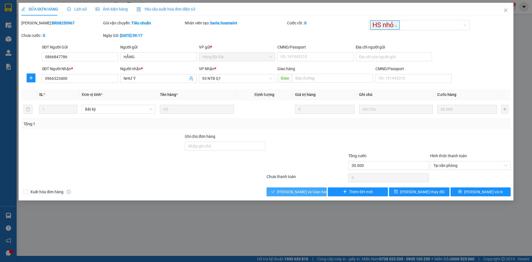
click at [283, 187] on button "[PERSON_NAME] và Giao hàng" at bounding box center [297, 191] width 60 height 9
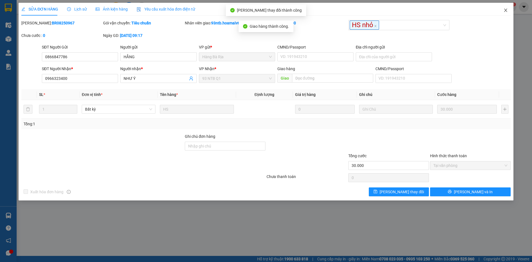
click at [506, 9] on icon "close" at bounding box center [506, 10] width 4 height 4
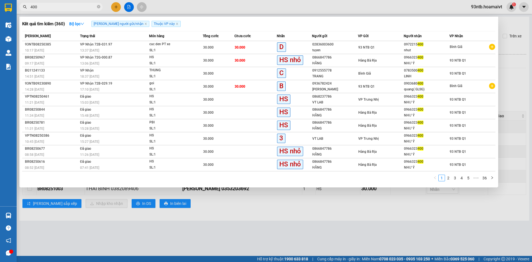
click at [70, 7] on input "400" at bounding box center [63, 7] width 65 height 6
click at [98, 7] on icon "close-circle" at bounding box center [98, 6] width 3 height 3
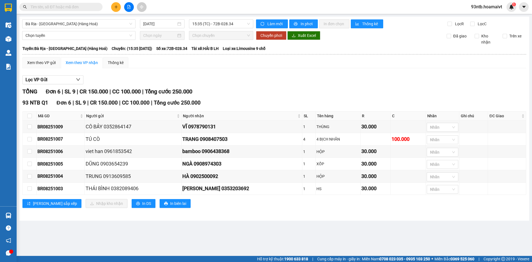
click at [75, 7] on input "text" at bounding box center [63, 7] width 65 height 6
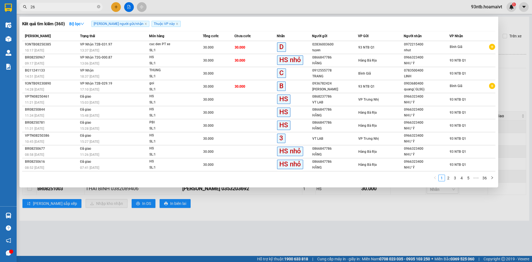
type input "268"
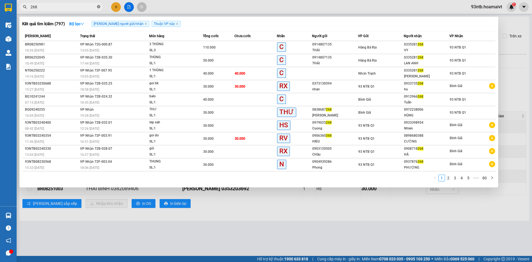
click at [100, 7] on icon "close-circle" at bounding box center [98, 6] width 3 height 3
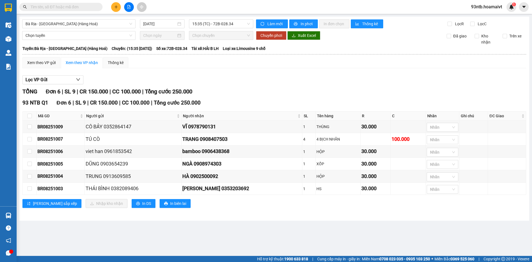
click at [85, 7] on input "text" at bounding box center [63, 7] width 65 height 6
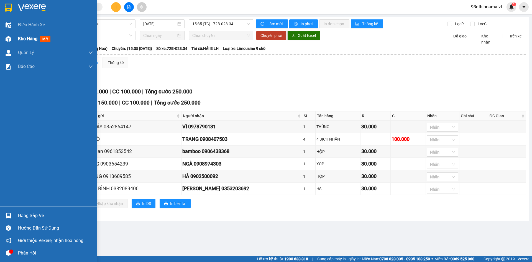
click at [22, 40] on span "Kho hàng" at bounding box center [27, 38] width 19 height 5
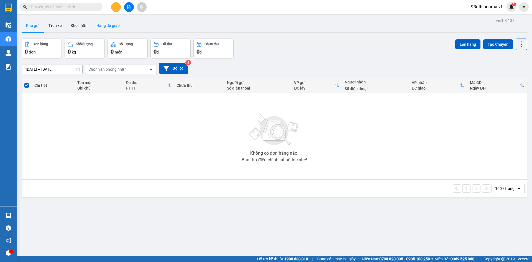
click at [106, 26] on button "Hàng đã giao" at bounding box center [108, 25] width 32 height 13
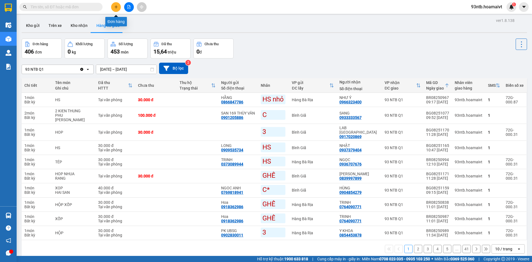
click at [118, 4] on button at bounding box center [116, 7] width 10 height 10
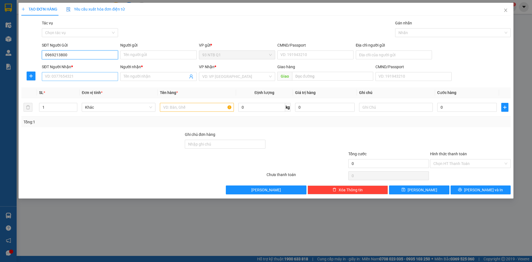
type input "0969213800"
click at [47, 75] on input "SĐT Người Nhận *" at bounding box center [80, 76] width 76 height 9
type input "0937229958"
click at [136, 75] on input "Người nhận *" at bounding box center [156, 76] width 64 height 6
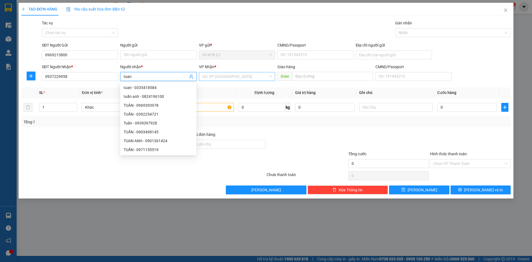
type input "tuan"
click at [207, 77] on input "search" at bounding box center [235, 76] width 66 height 8
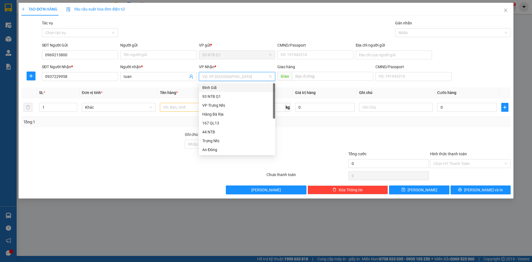
click at [222, 86] on div "Bình Giã" at bounding box center [237, 88] width 70 height 6
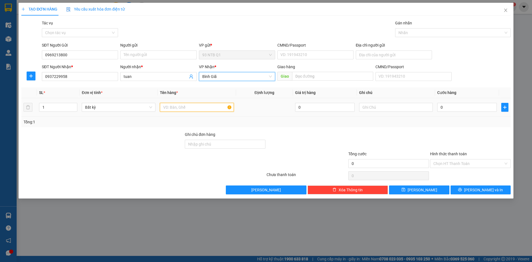
click at [185, 110] on input "text" at bounding box center [197, 107] width 74 height 9
type input "goi den"
click at [444, 106] on input "0" at bounding box center [468, 107] width 60 height 9
type input "003"
type input "3"
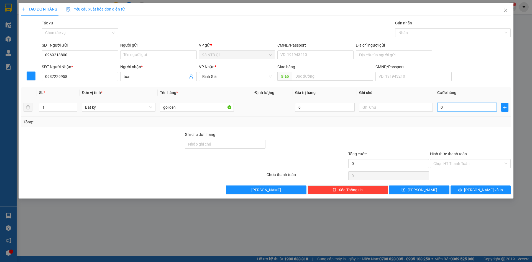
type input "3"
type input "0.030"
type input "30"
type input "30.000"
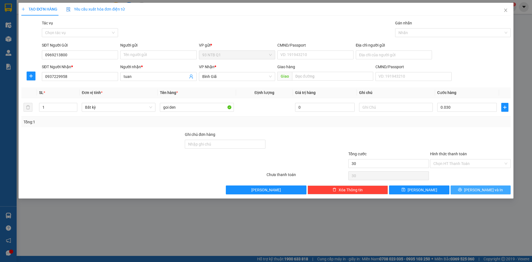
type input "30.000"
click at [462, 189] on icon "printer" at bounding box center [460, 190] width 4 height 4
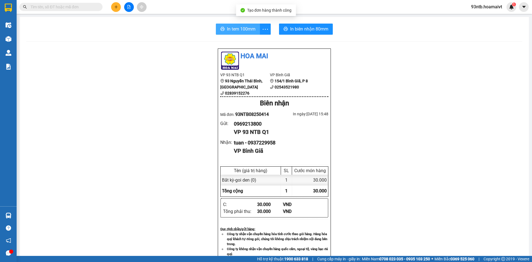
click at [224, 31] on button "In tem 100mm" at bounding box center [238, 29] width 44 height 11
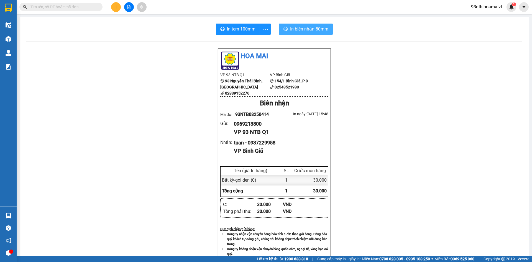
click at [292, 29] on span "In biên nhận 80mm" at bounding box center [309, 29] width 38 height 7
click at [61, 8] on input "text" at bounding box center [63, 7] width 65 height 6
type input "400"
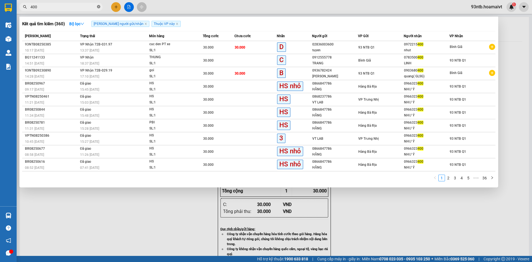
click at [99, 6] on icon "close-circle" at bounding box center [98, 6] width 3 height 3
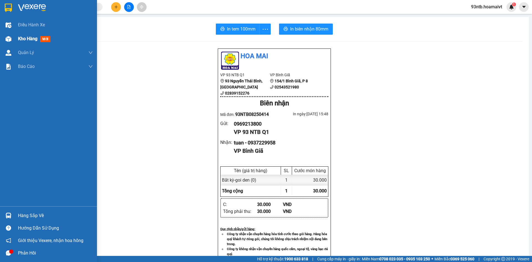
click at [31, 39] on span "Kho hàng" at bounding box center [27, 38] width 19 height 5
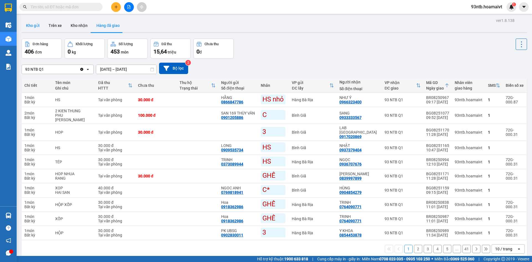
click at [38, 25] on button "Kho gửi" at bounding box center [33, 25] width 22 height 13
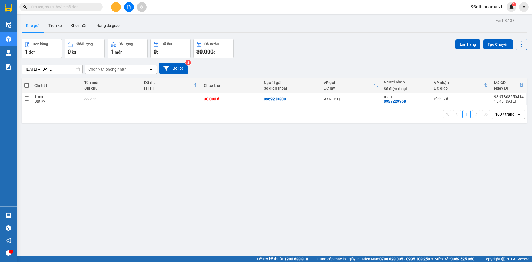
click at [87, 8] on input "text" at bounding box center [63, 7] width 65 height 6
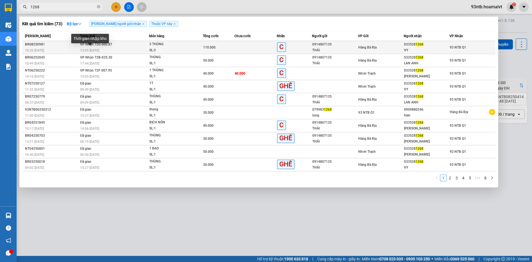
type input "1268"
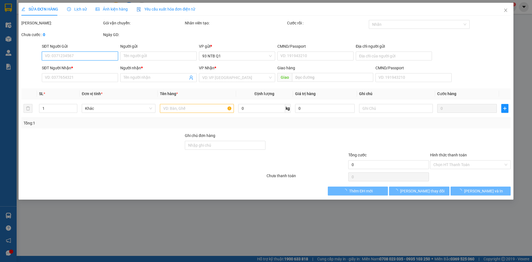
type input "0914807135"
type input "THÁI"
type input "052083000514"
type input "0335281268"
type input "VY"
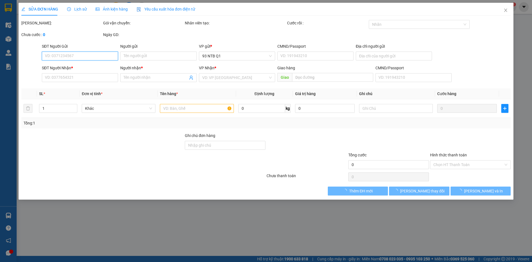
type input "110.000"
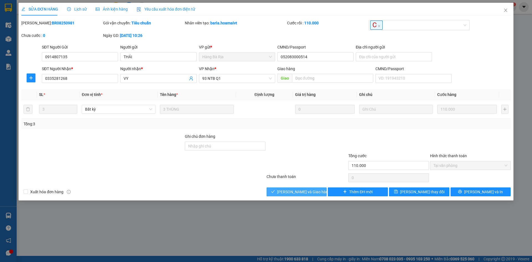
click at [286, 190] on span "[PERSON_NAME] và Giao hàng" at bounding box center [303, 192] width 53 height 6
click at [286, 189] on span "[PERSON_NAME] và Giao hàng" at bounding box center [303, 192] width 53 height 6
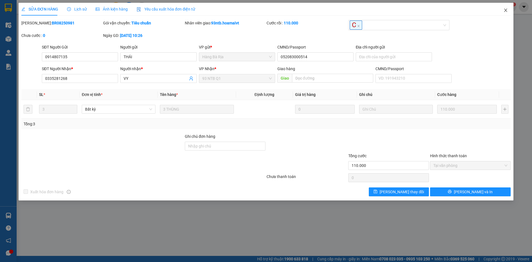
click at [506, 10] on icon "close" at bounding box center [506, 10] width 4 height 4
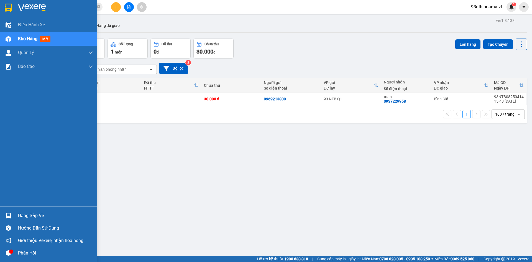
click at [26, 38] on span "Kho hàng" at bounding box center [27, 38] width 19 height 5
click at [32, 214] on div "Hàng sắp về" at bounding box center [55, 216] width 75 height 8
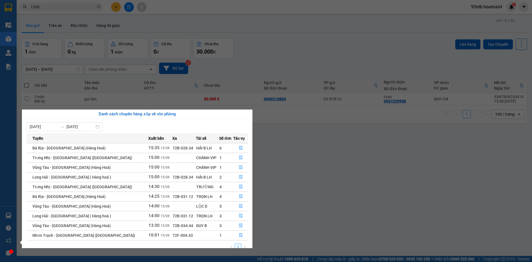
click at [255, 63] on section "Kết quả tìm kiếm ( 73 ) Bộ lọc Tìm người gửi/nhận Thuộc VP này Mã ĐH Trạng thái…" at bounding box center [266, 131] width 532 height 262
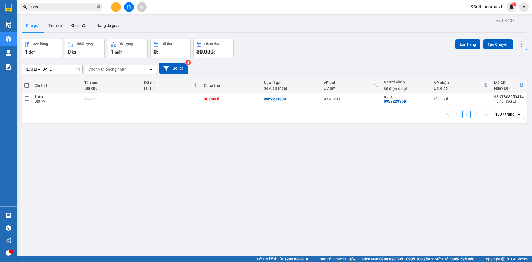
click at [99, 7] on icon "close-circle" at bounding box center [98, 6] width 3 height 3
click at [72, 6] on input "text" at bounding box center [63, 7] width 65 height 6
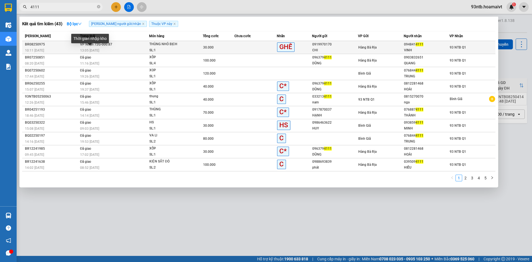
type input "4111"
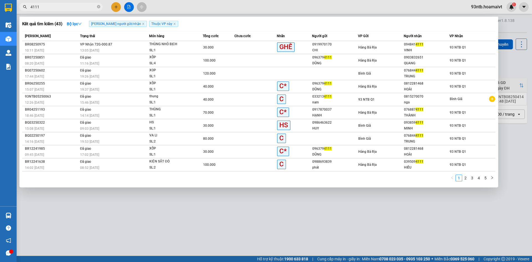
click at [98, 50] on span "13:05 - 15/08" at bounding box center [89, 51] width 19 height 4
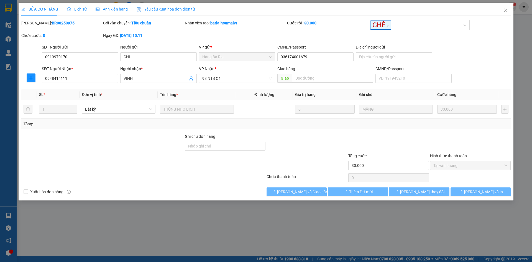
type input "0919970170"
type input "CHI"
type input "036174001679"
type input "0948414111"
type input "VINH"
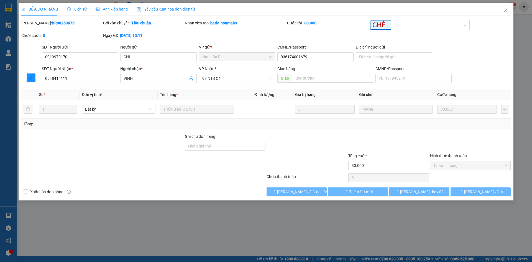
type input "30.000"
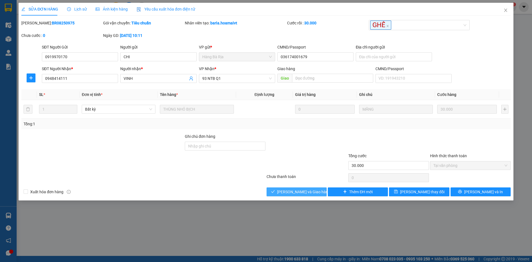
click at [275, 192] on icon "check" at bounding box center [273, 192] width 4 height 4
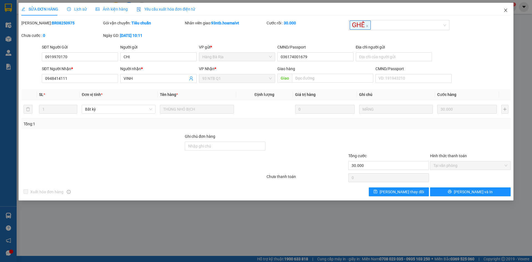
click at [505, 10] on icon "close" at bounding box center [506, 10] width 4 height 4
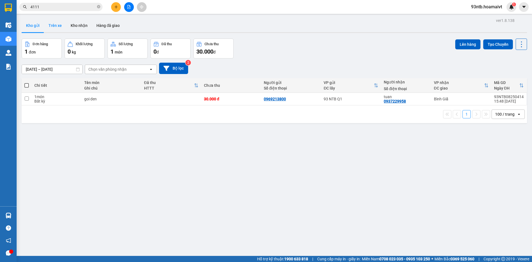
click at [52, 25] on button "Trên xe" at bounding box center [55, 25] width 22 height 13
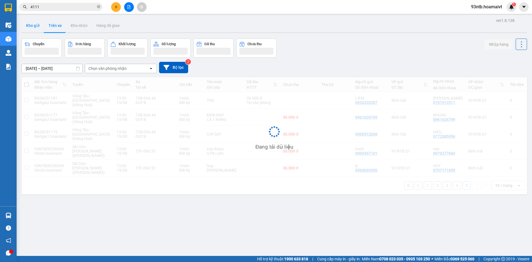
click at [33, 27] on button "Kho gửi" at bounding box center [33, 25] width 22 height 13
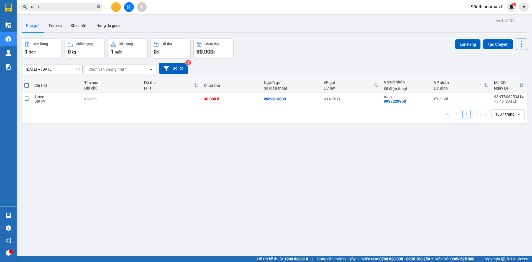
click at [98, 7] on icon "close-circle" at bounding box center [98, 6] width 3 height 3
click at [90, 7] on input "text" at bounding box center [63, 7] width 65 height 6
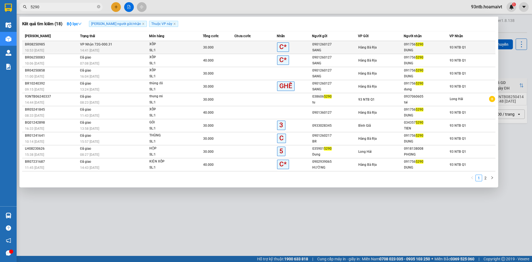
type input "5290"
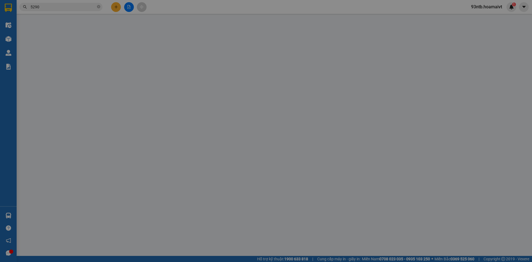
type input "0901260127"
type input "SANG"
type input "0917565290"
type input "DUNG"
type input "30.000"
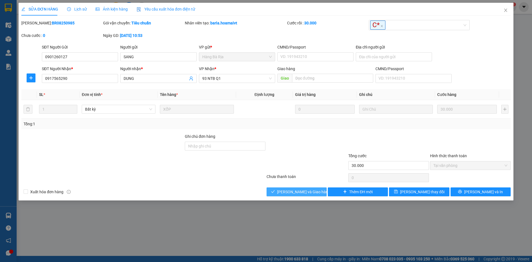
click at [302, 194] on span "[PERSON_NAME] và Giao hàng" at bounding box center [303, 192] width 53 height 6
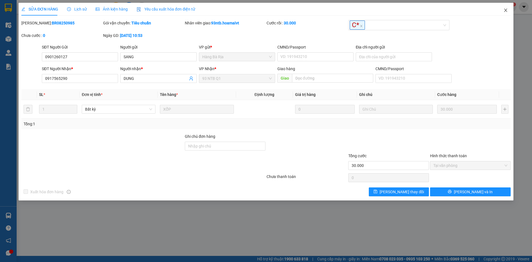
click at [507, 11] on icon "close" at bounding box center [506, 10] width 4 height 4
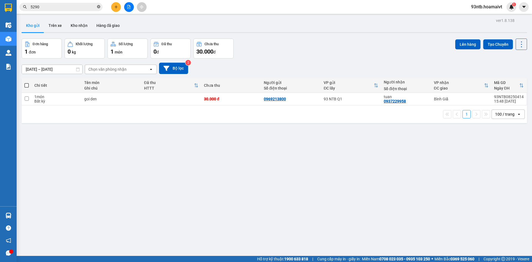
click at [99, 7] on icon "close-circle" at bounding box center [98, 6] width 3 height 3
click at [78, 6] on input "text" at bounding box center [63, 7] width 65 height 6
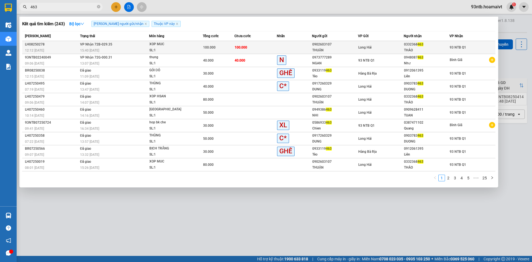
type input "463"
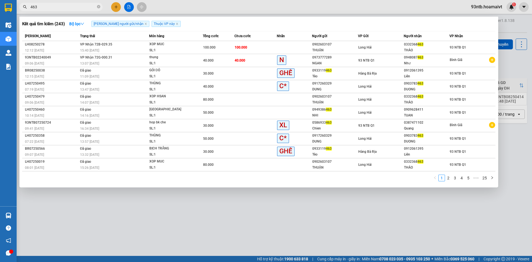
click at [111, 50] on div "15:40 - 15/08" at bounding box center [114, 50] width 69 height 6
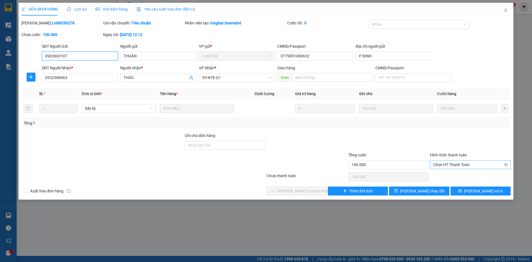
click at [476, 162] on span "Chọn HT Thanh Toán" at bounding box center [471, 165] width 74 height 8
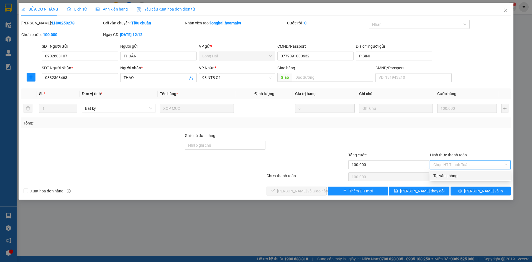
click at [456, 178] on div "Tại văn phòng" at bounding box center [471, 176] width 74 height 6
type input "0"
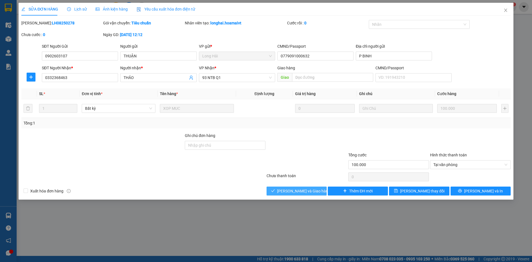
click at [287, 190] on span "[PERSON_NAME] và Giao hàng" at bounding box center [303, 191] width 53 height 6
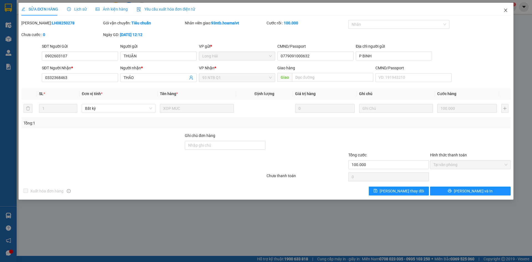
click at [507, 11] on icon "close" at bounding box center [506, 10] width 4 height 4
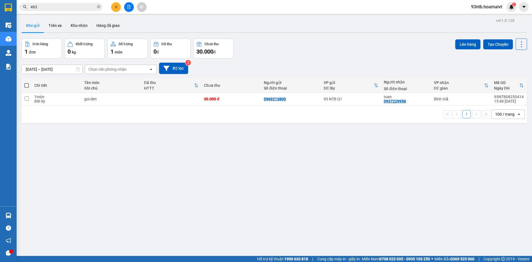
click at [28, 85] on span at bounding box center [26, 85] width 4 height 4
click at [27, 83] on input "checkbox" at bounding box center [27, 83] width 0 height 0
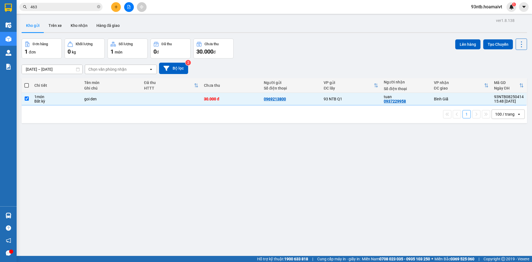
checkbox input "true"
click at [471, 47] on button "Lên hàng" at bounding box center [468, 44] width 25 height 10
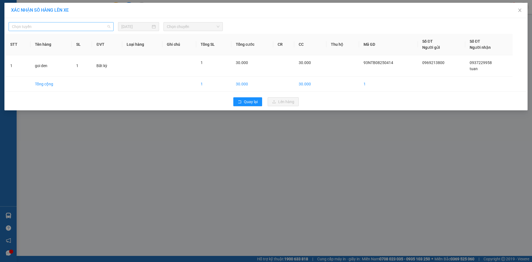
click at [23, 27] on span "Chọn tuyến" at bounding box center [61, 26] width 98 height 8
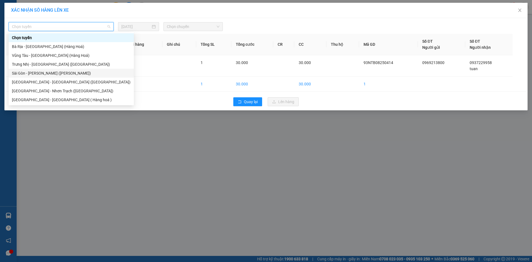
click at [36, 73] on div "Sài Gòn - [PERSON_NAME] ([PERSON_NAME])" at bounding box center [71, 73] width 119 height 6
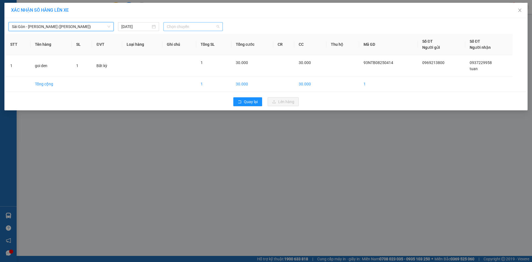
click at [212, 29] on span "Chọn chuyến" at bounding box center [193, 26] width 53 height 8
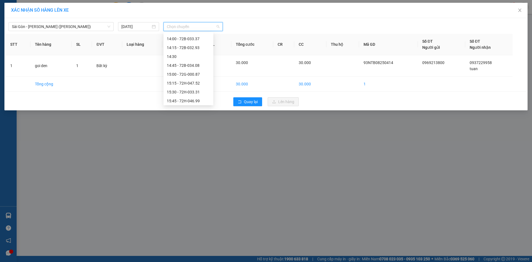
scroll to position [444, 0]
click at [144, 147] on div "XÁC NHẬN SỐ HÀNG LÊN XE Sài Gòn - Vũng Tàu (Hàng Hoá) 15/08/2025 Chọn chuyến …" at bounding box center [266, 131] width 532 height 262
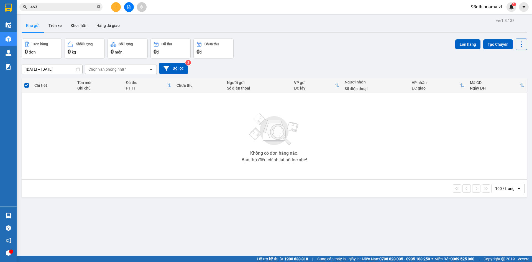
click at [98, 6] on icon "close-circle" at bounding box center [98, 6] width 3 height 3
click at [82, 7] on input "text" at bounding box center [63, 7] width 65 height 6
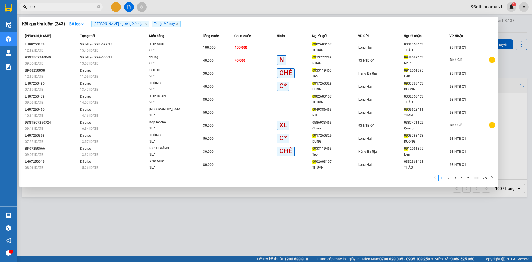
type input "09"
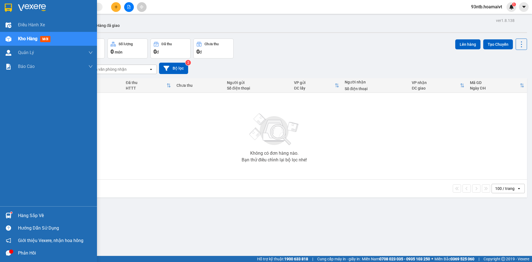
click at [22, 213] on div "Hàng sắp về" at bounding box center [55, 216] width 75 height 8
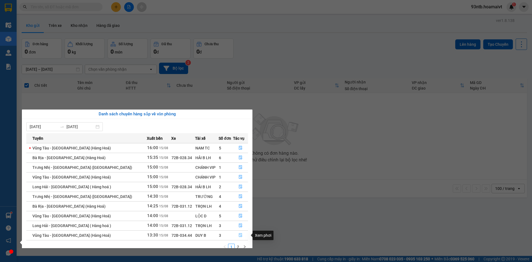
click at [239, 235] on icon "file-done" at bounding box center [241, 235] width 4 height 4
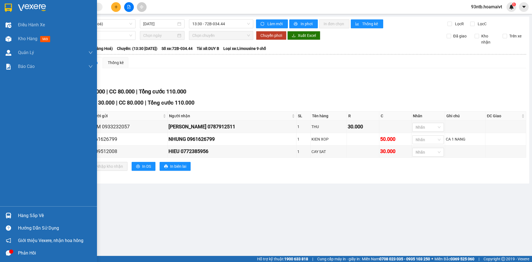
click at [33, 217] on div "Hàng sắp về" at bounding box center [55, 216] width 75 height 8
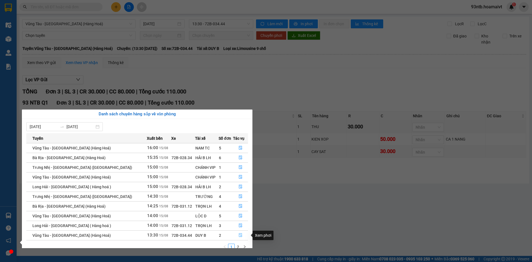
click at [238, 233] on button "button" at bounding box center [240, 235] width 14 height 9
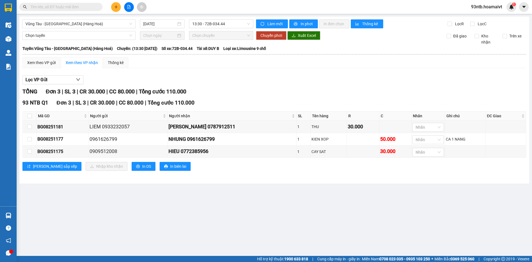
click at [79, 6] on input "text" at bounding box center [63, 7] width 65 height 6
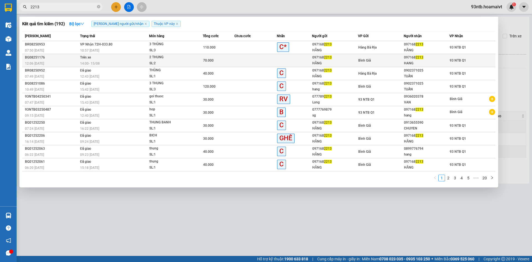
type input "2213"
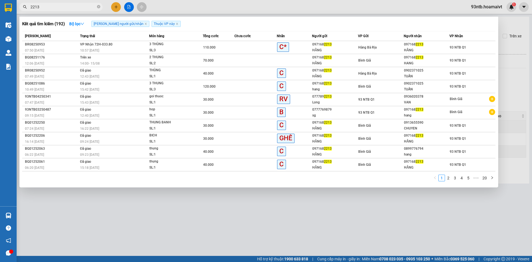
click at [111, 59] on td "Trên xe 14:00 - 15/08" at bounding box center [114, 60] width 71 height 13
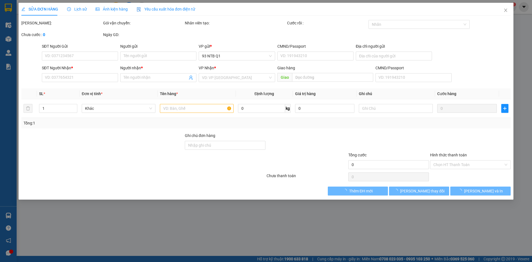
type input "0971682213"
type input "HẰNG"
type input "0971682213"
type input "HANG"
type input "70.000"
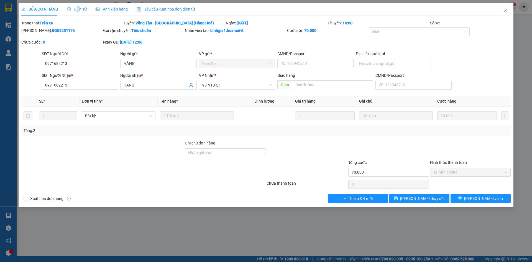
click at [78, 7] on span "Lịch sử" at bounding box center [77, 9] width 20 height 4
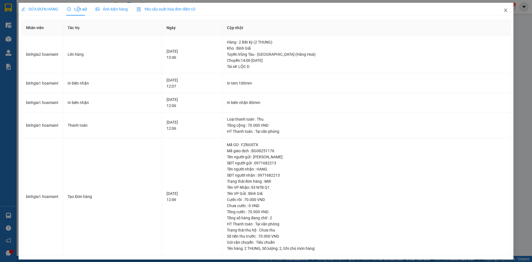
click at [504, 9] on icon "close" at bounding box center [506, 10] width 4 height 4
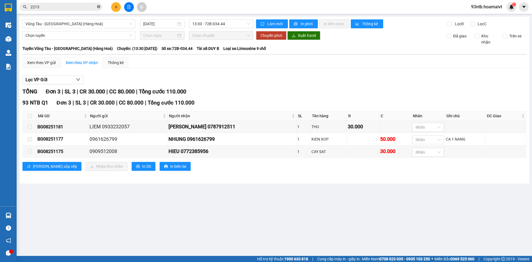
click at [98, 6] on icon "close-circle" at bounding box center [98, 6] width 3 height 3
click at [88, 9] on input "text" at bounding box center [63, 7] width 65 height 6
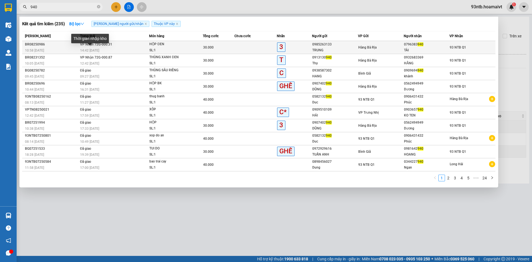
type input "940"
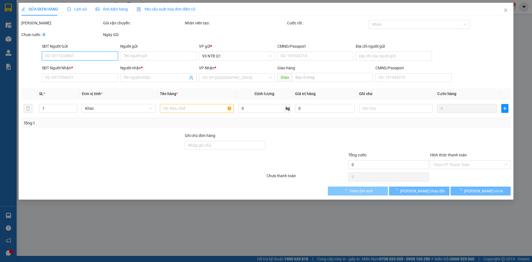
type input "0985263133"
type input "TRUNG"
type input "040092009762"
type input "0796383940"
type input "TÀI"
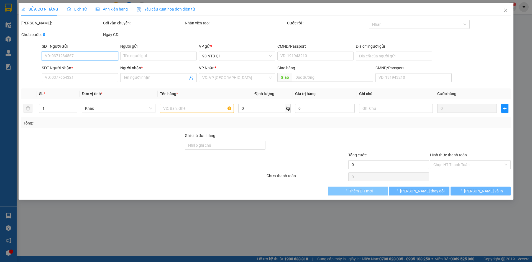
type input "30.000"
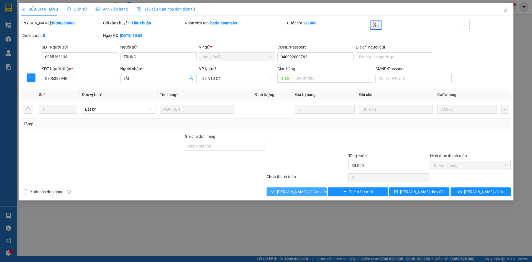
click at [307, 191] on span "[PERSON_NAME] và Giao hàng" at bounding box center [303, 192] width 53 height 6
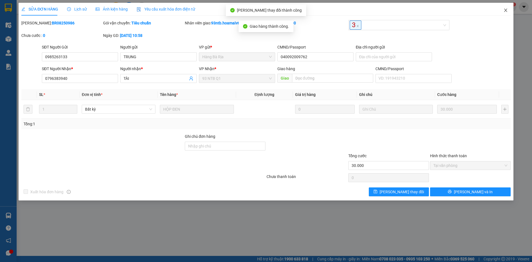
click at [506, 10] on icon "close" at bounding box center [505, 10] width 3 height 3
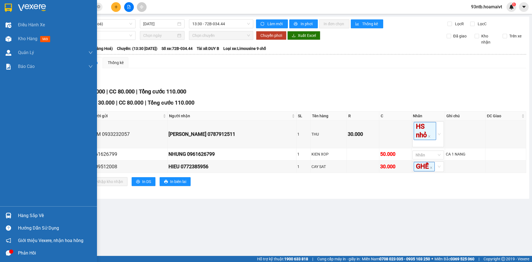
click at [29, 214] on div "Hàng sắp về" at bounding box center [55, 216] width 75 height 8
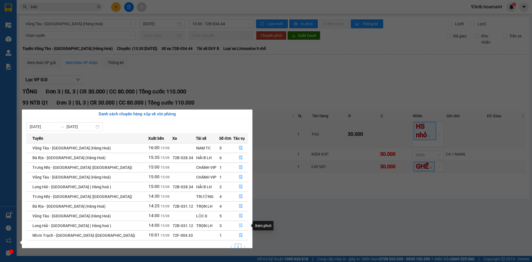
click at [240, 226] on icon "file-done" at bounding box center [240, 226] width 3 height 4
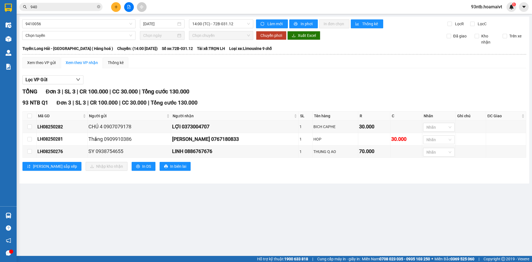
click at [27, 214] on main "9410056 15/08/2025 14:00 (TC) - 72B-031.12 Làm mới In phơi In đơn chọn Thống kê…" at bounding box center [266, 128] width 532 height 256
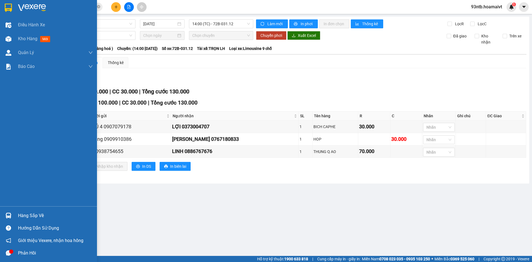
click at [23, 215] on div "Hàng sắp về" at bounding box center [55, 216] width 75 height 8
